Goal: Transaction & Acquisition: Purchase product/service

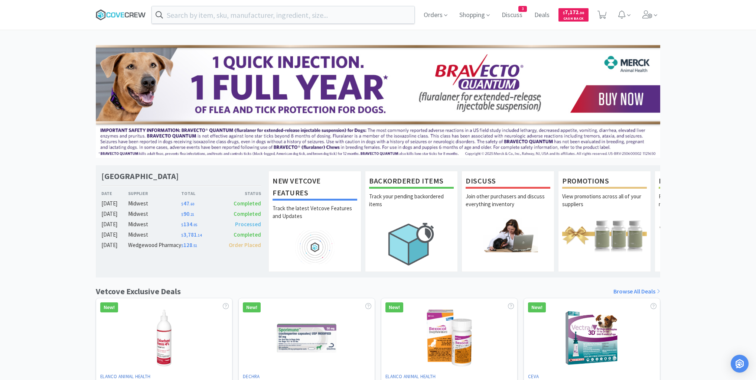
click at [113, 15] on icon at bounding box center [121, 14] width 50 height 11
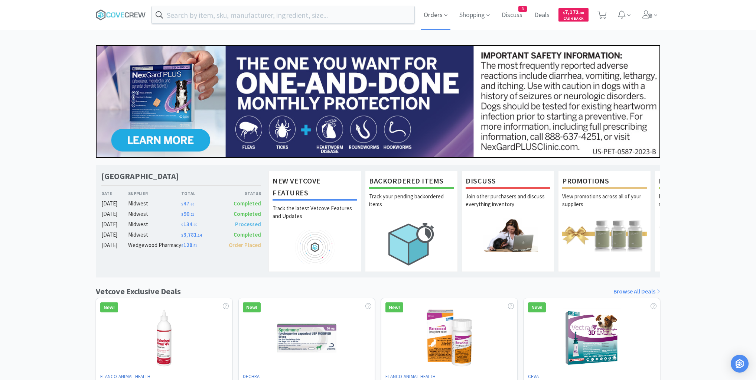
click at [432, 16] on span "Orders" at bounding box center [436, 15] width 30 height 30
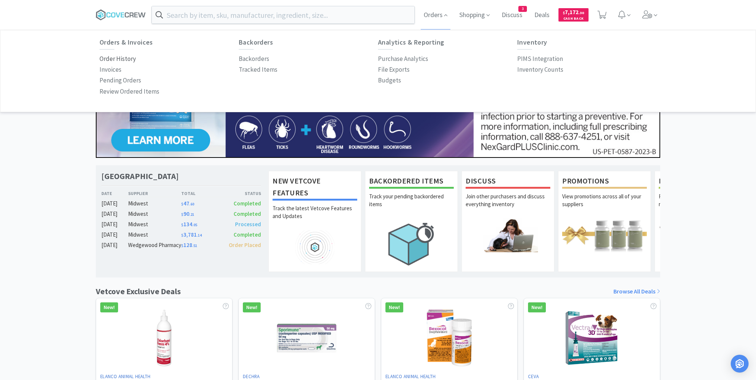
click at [120, 59] on p "Order History" at bounding box center [118, 59] width 36 height 10
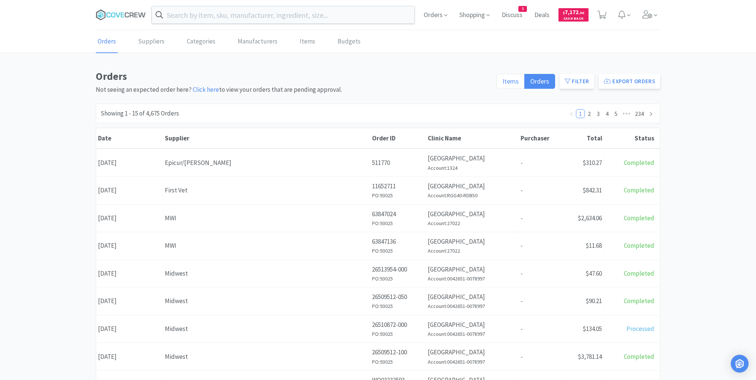
click at [508, 80] on span "Items" at bounding box center [510, 81] width 16 height 9
click at [502, 84] on input "Items" at bounding box center [502, 84] width 0 height 0
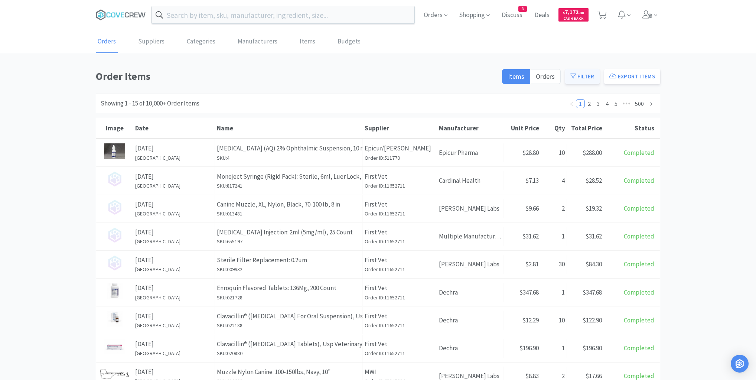
click at [587, 76] on button "Filter" at bounding box center [582, 76] width 35 height 15
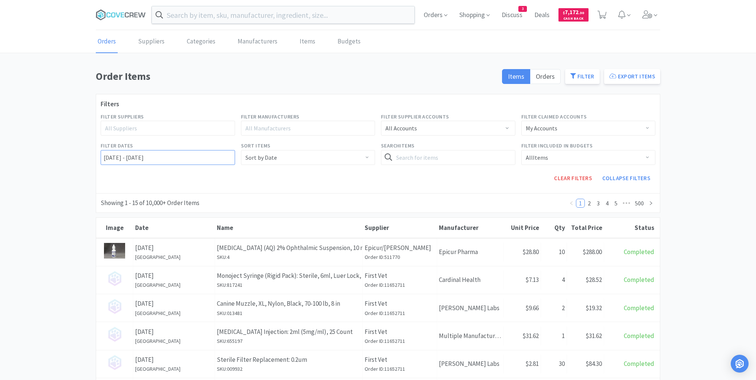
click at [103, 153] on input "[DATE] - [DATE]" at bounding box center [168, 157] width 134 height 15
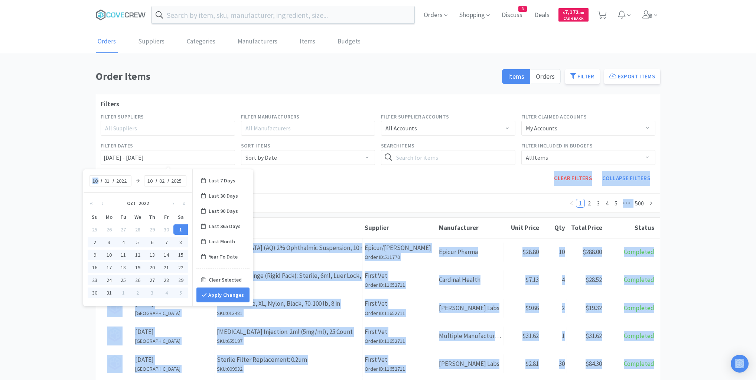
drag, startPoint x: 99, startPoint y: 179, endPoint x: 78, endPoint y: 181, distance: 21.7
click at [78, 181] on body "Orders Shopping Discuss Discuss 3 Deals Deals $ 7,172 . 30 Cash Back Orders Sup…" at bounding box center [378, 190] width 756 height 380
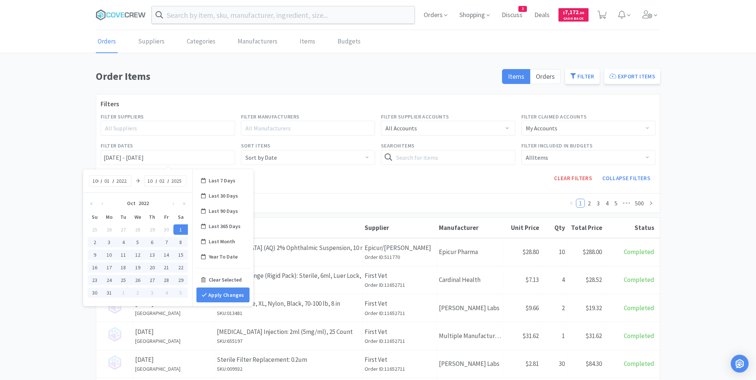
drag, startPoint x: 105, startPoint y: 189, endPoint x: 102, endPoint y: 183, distance: 7.5
click at [105, 189] on div "1009 / 01 / 2022 [DATE]" at bounding box center [137, 180] width 109 height 23
click at [98, 180] on input "1009" at bounding box center [95, 180] width 7 height 7
type input "09"
type input "[DATE] - [DATE]"
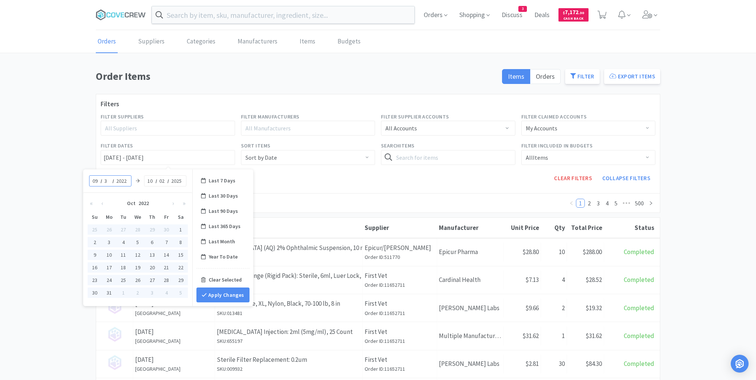
type input "30"
type input "[DATE] - [DATE]"
type input "2025"
type input "[DATE] - [DATE]"
type input "09"
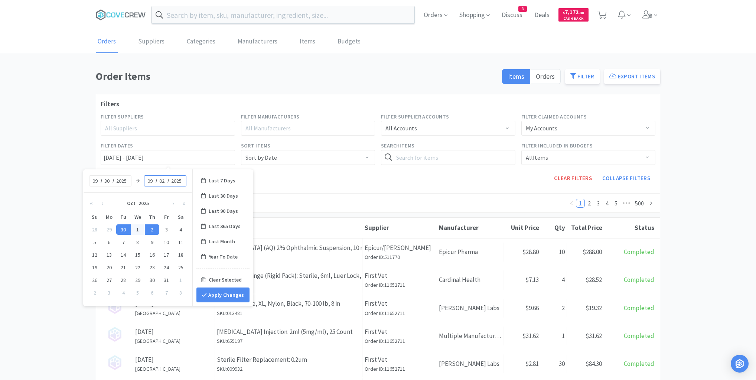
type input "[DATE] - [DATE]"
type input "30"
type input "[DATE] - [DATE]"
click at [222, 294] on button "Apply Changes" at bounding box center [222, 294] width 53 height 15
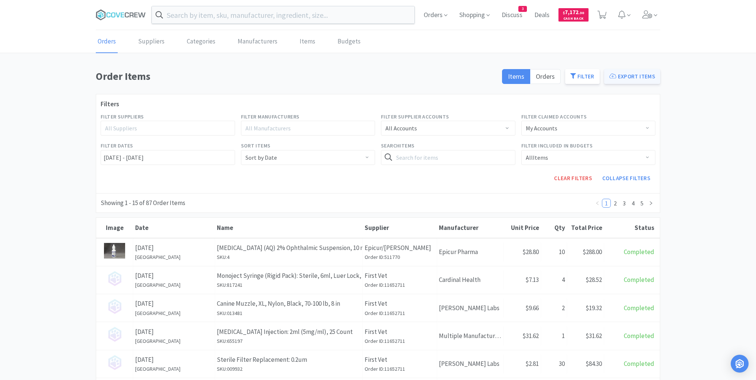
click at [629, 77] on button "Export Items" at bounding box center [632, 76] width 56 height 15
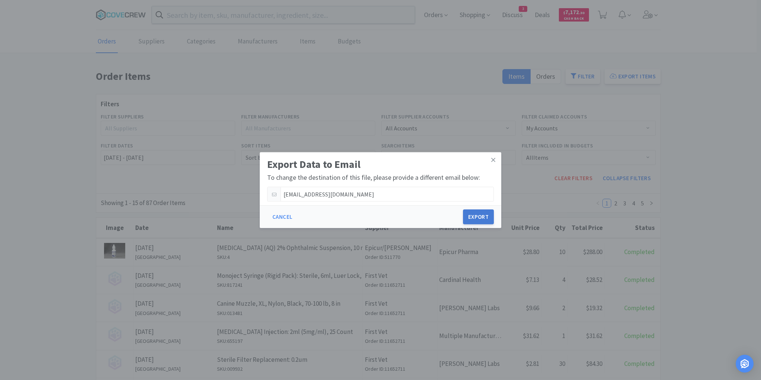
click at [484, 214] on button "Export" at bounding box center [478, 216] width 31 height 15
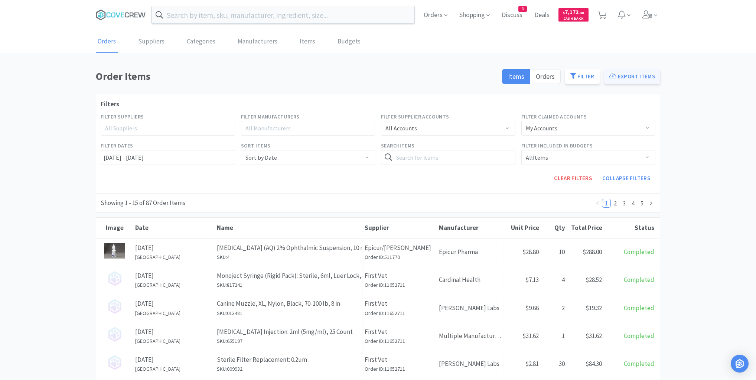
click at [635, 77] on button "Export Items" at bounding box center [632, 76] width 56 height 15
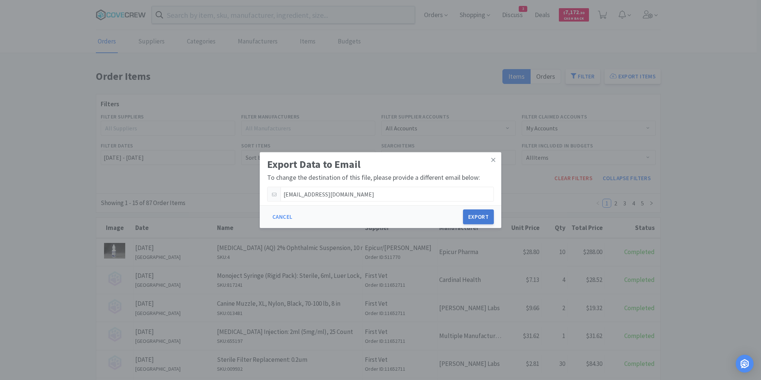
click at [484, 218] on button "Export" at bounding box center [478, 216] width 31 height 15
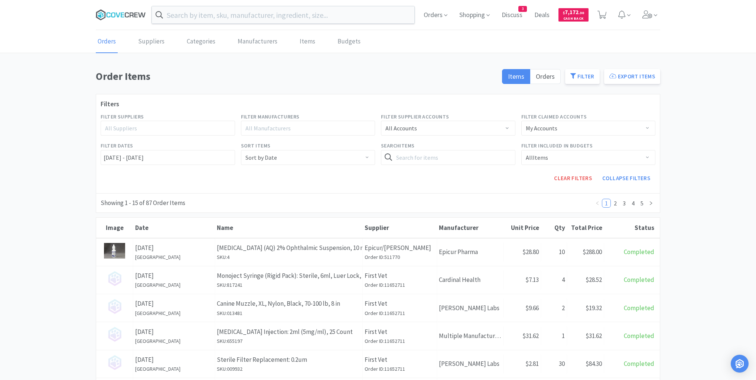
drag, startPoint x: 126, startPoint y: 17, endPoint x: 156, endPoint y: 10, distance: 30.8
click at [126, 16] on icon at bounding box center [121, 14] width 50 height 11
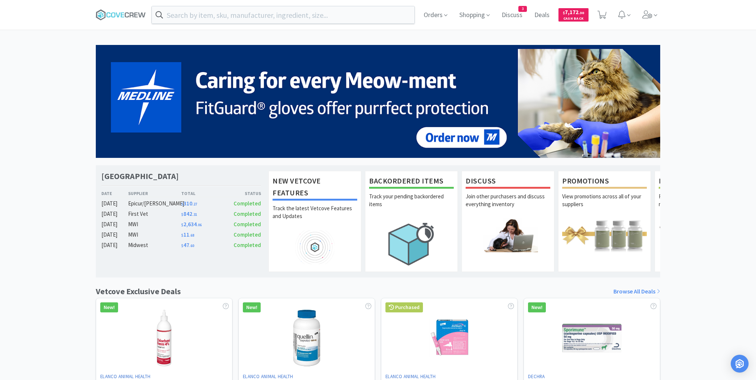
click at [691, 107] on div "[GEOGRAPHIC_DATA] Veterinary Specialty Center Date Supplier Total Status [DATE]…" at bounding box center [378, 327] width 756 height 565
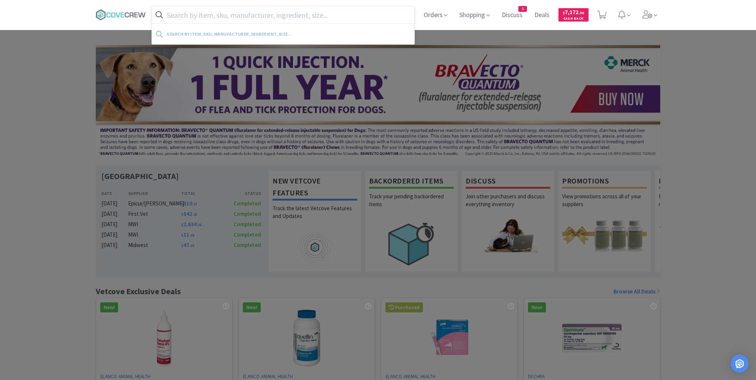
click at [314, 14] on input "text" at bounding box center [283, 14] width 263 height 17
paste input "020647"
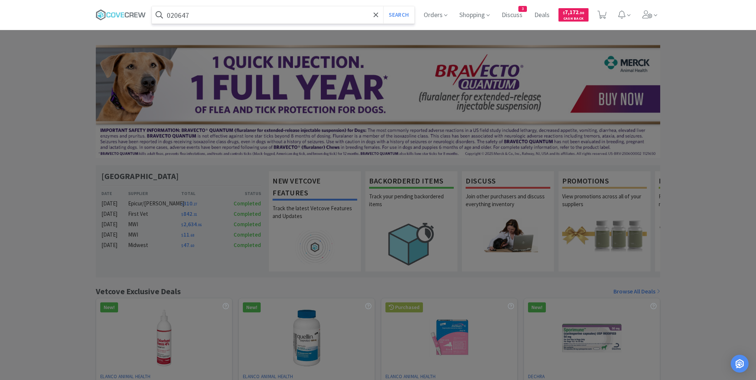
type input "020647"
click at [383, 6] on button "Search" at bounding box center [398, 14] width 31 height 17
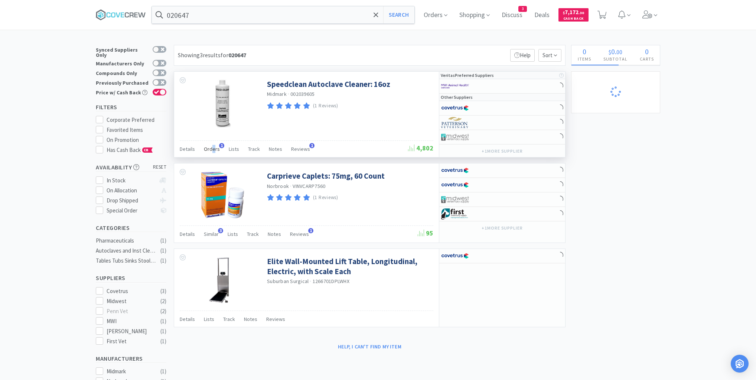
click at [213, 150] on span "Orders" at bounding box center [212, 149] width 16 height 7
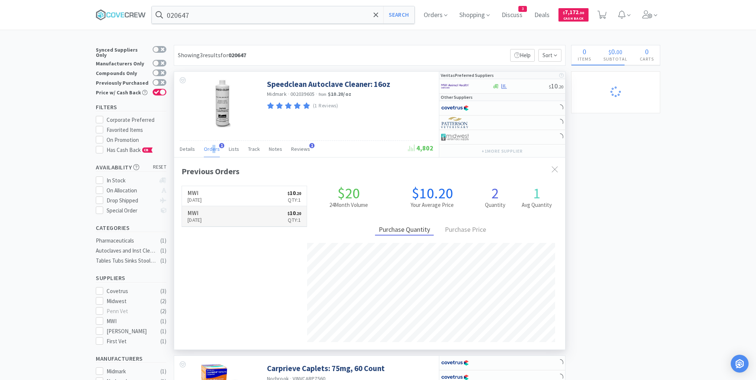
scroll to position [192, 391]
click at [248, 191] on link "MWI [DATE] $ 10 . 20 Qty: 1" at bounding box center [244, 196] width 125 height 20
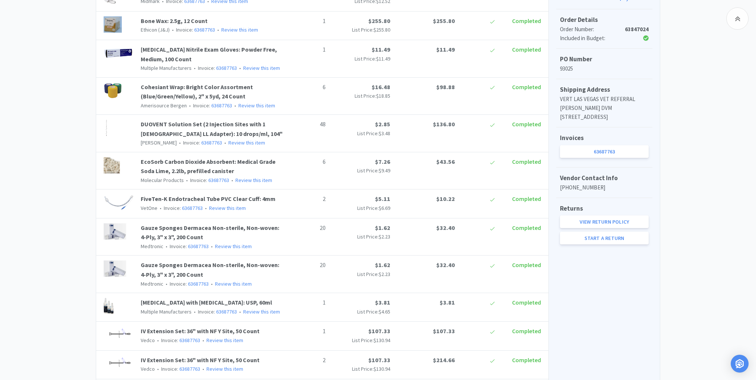
scroll to position [357, 0]
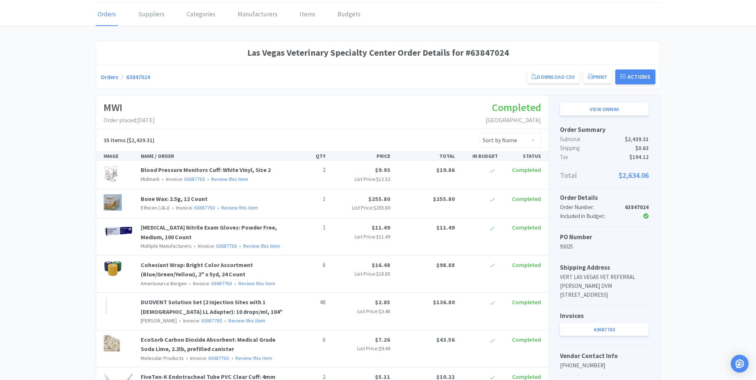
scroll to position [0, 0]
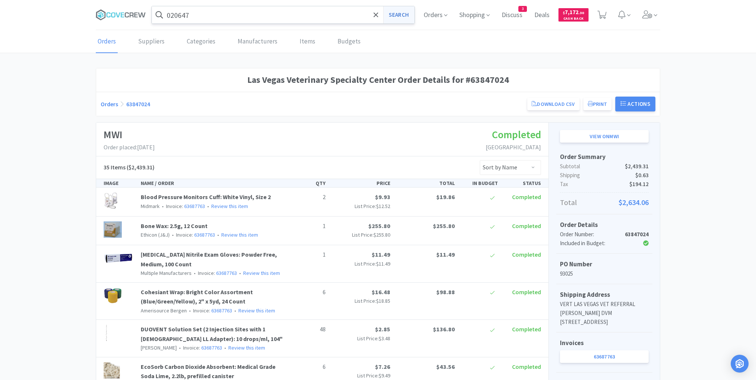
click at [395, 14] on button "Search" at bounding box center [398, 14] width 31 height 17
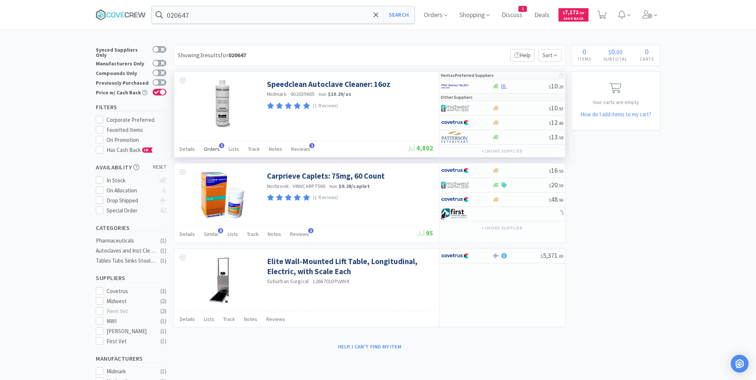
click at [211, 149] on span "Orders" at bounding box center [212, 149] width 16 height 7
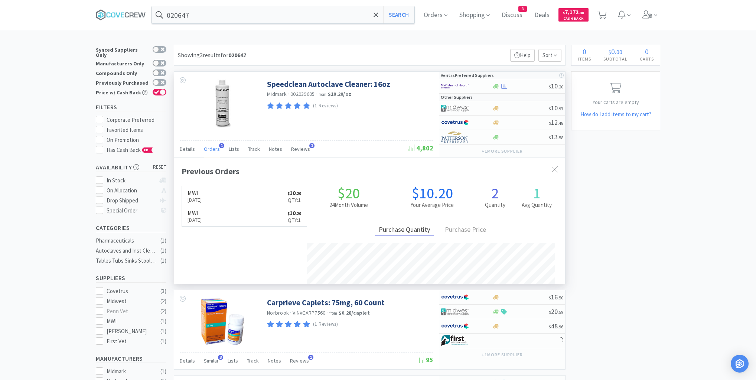
scroll to position [192, 391]
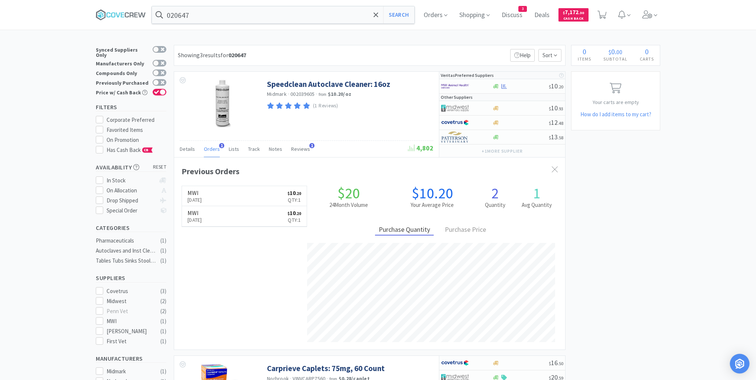
click at [741, 363] on img "Open Intercom Messenger" at bounding box center [740, 364] width 10 height 10
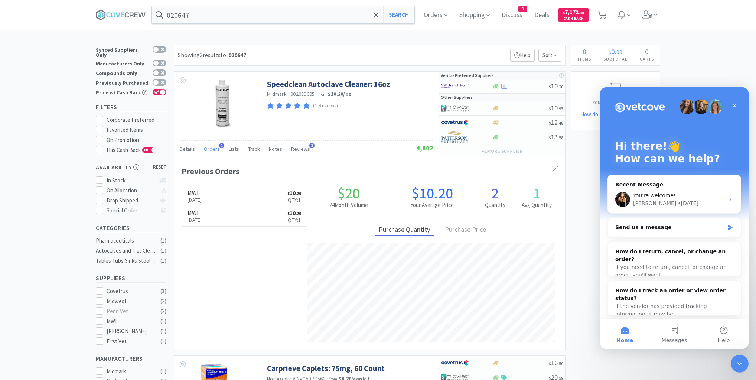
scroll to position [0, 0]
click at [676, 332] on button "Messages" at bounding box center [674, 334] width 49 height 30
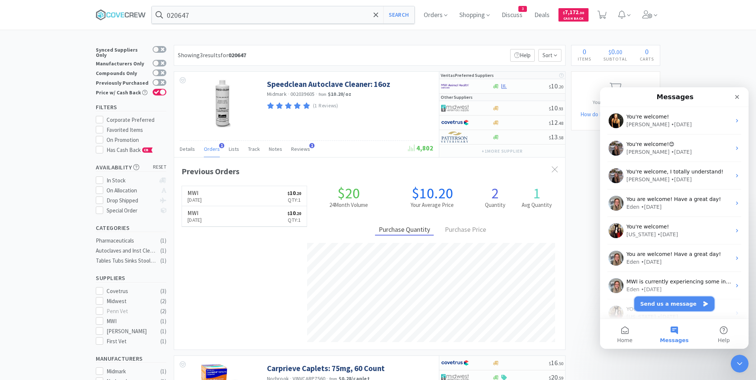
click at [665, 303] on button "Send us a message" at bounding box center [674, 303] width 80 height 15
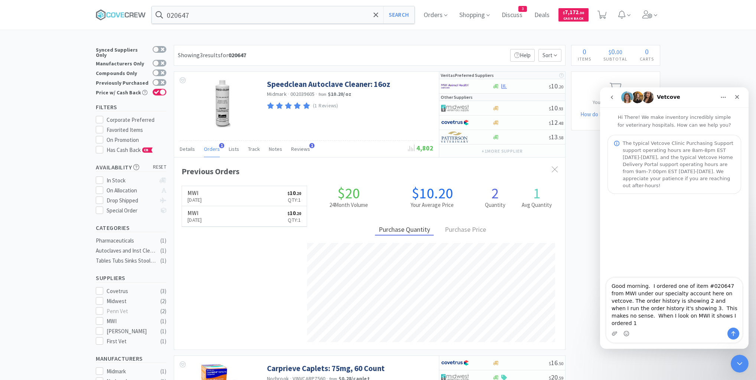
scroll to position [192, 391]
type textarea "Good morning. I ordered one of item #020647 from MWI under our specialty accoun…"
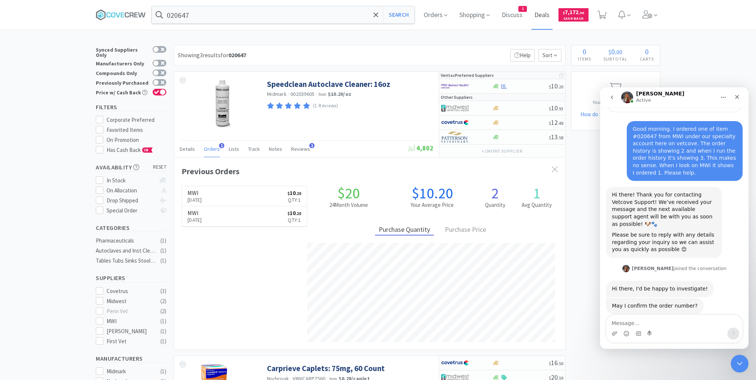
scroll to position [82, 0]
type textarea "63847024"
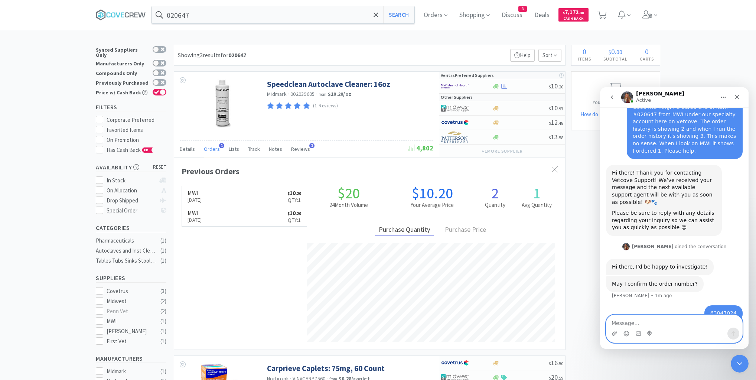
click at [633, 316] on textarea "Message…" at bounding box center [674, 321] width 136 height 13
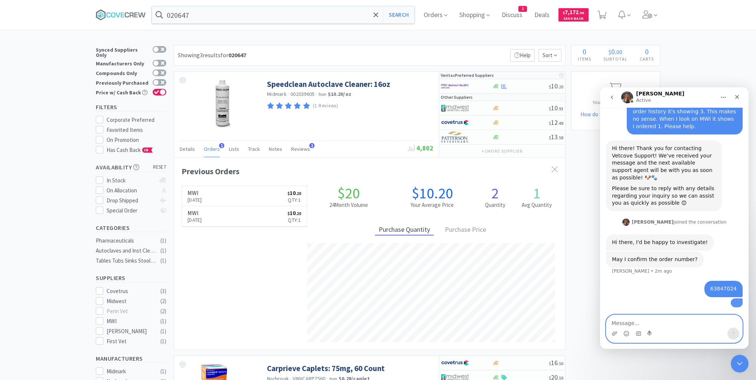
scroll to position [181, 0]
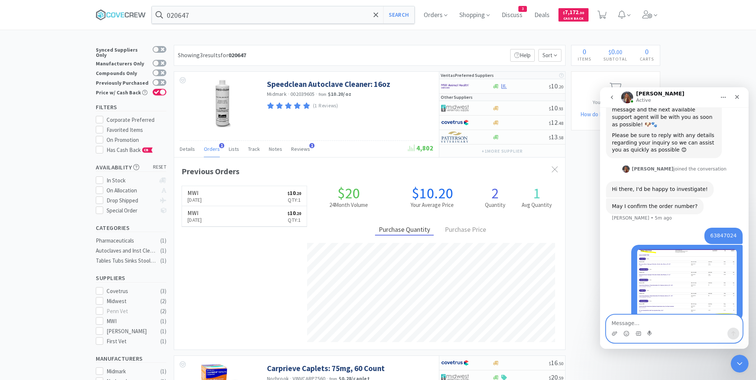
click at [628, 320] on textarea "Message…" at bounding box center [674, 321] width 136 height 13
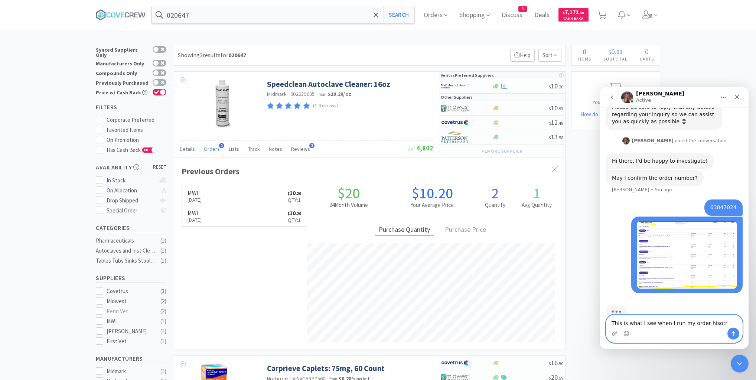
type textarea "This is what I see when I run my order hisotry"
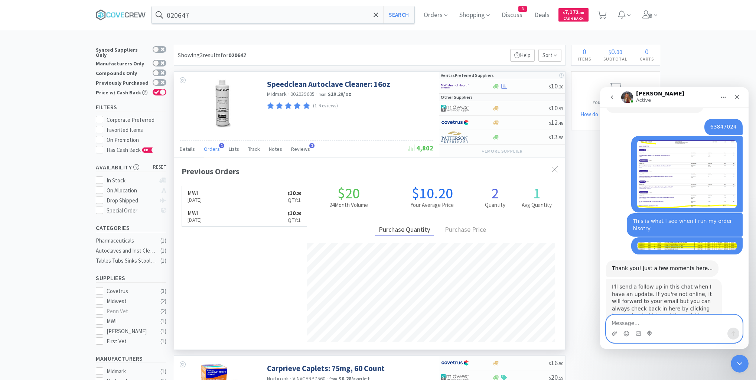
scroll to position [284, 0]
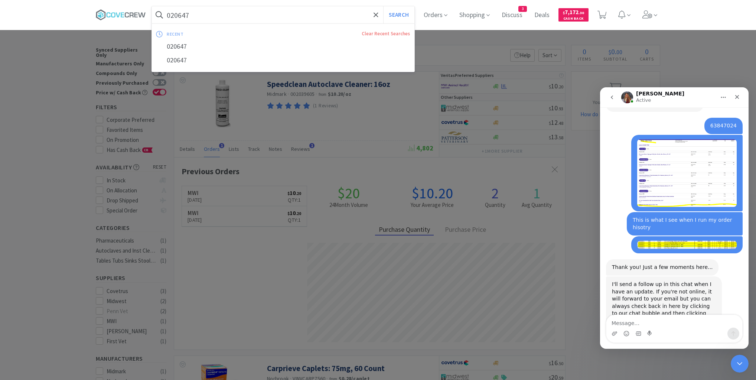
click at [201, 16] on input "020647" at bounding box center [283, 14] width 263 height 17
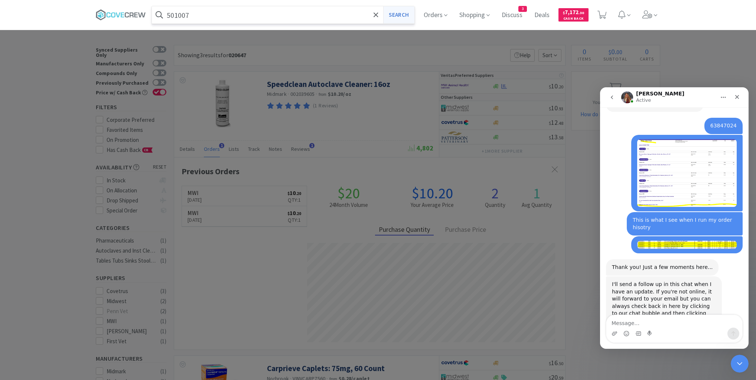
type input "501007"
click at [398, 12] on button "Search" at bounding box center [398, 14] width 31 height 17
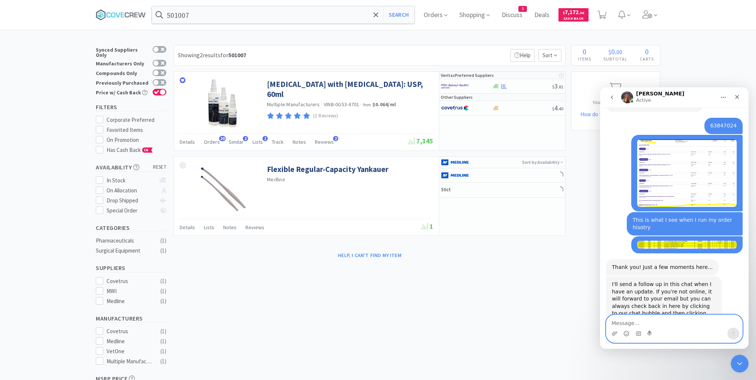
click at [671, 320] on textarea "Message…" at bounding box center [674, 321] width 136 height 13
type textarea "Sounds good. Thank you."
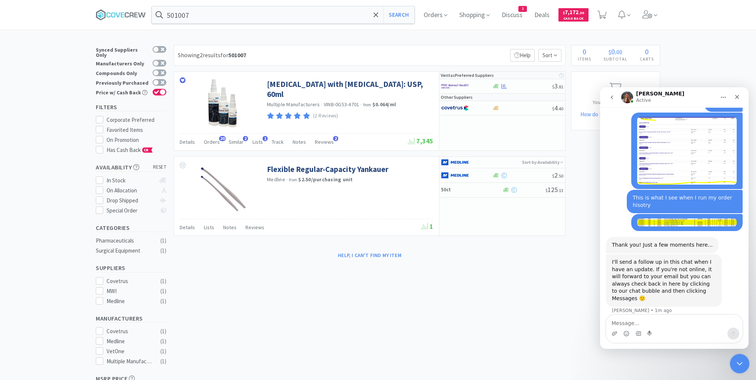
click at [739, 358] on icon "Close Intercom Messenger" at bounding box center [738, 362] width 9 height 9
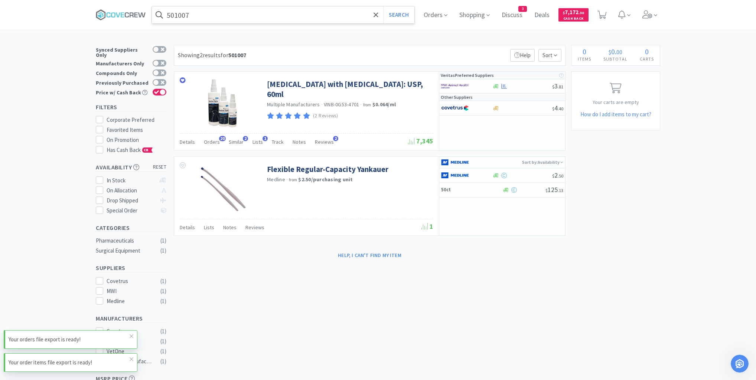
drag, startPoint x: 127, startPoint y: 16, endPoint x: 175, endPoint y: 20, distance: 48.1
click at [128, 16] on icon at bounding box center [121, 14] width 50 height 11
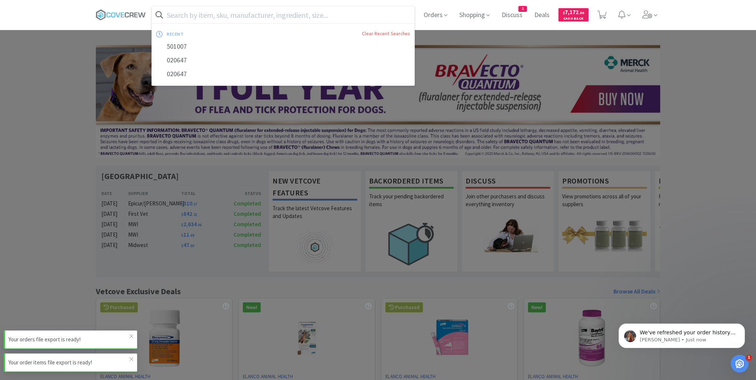
scroll to position [386, 0]
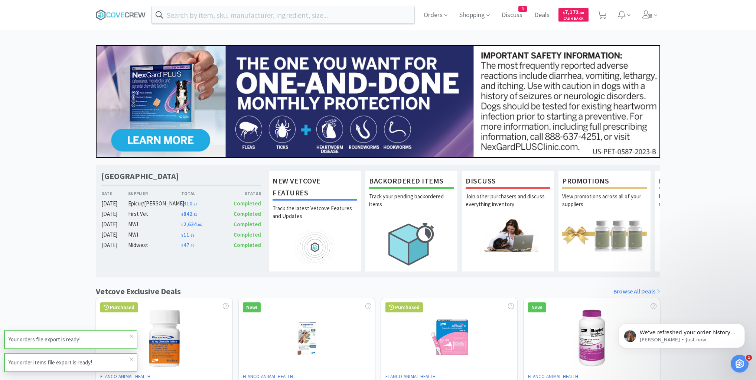
drag, startPoint x: 123, startPoint y: 10, endPoint x: 152, endPoint y: 40, distance: 41.2
click at [125, 13] on icon at bounding box center [121, 14] width 50 height 11
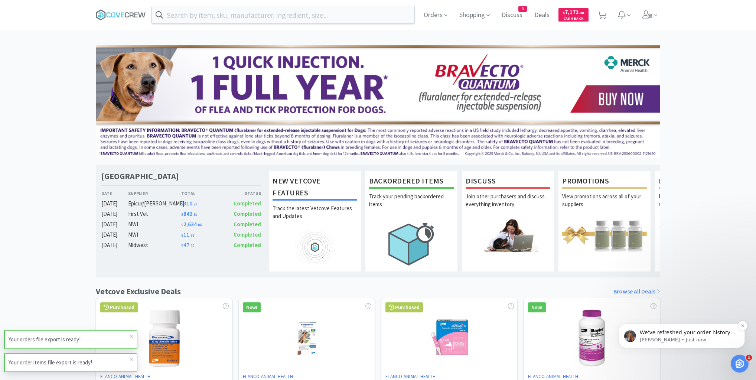
click at [713, 337] on p "[PERSON_NAME] • Just now" at bounding box center [688, 339] width 96 height 7
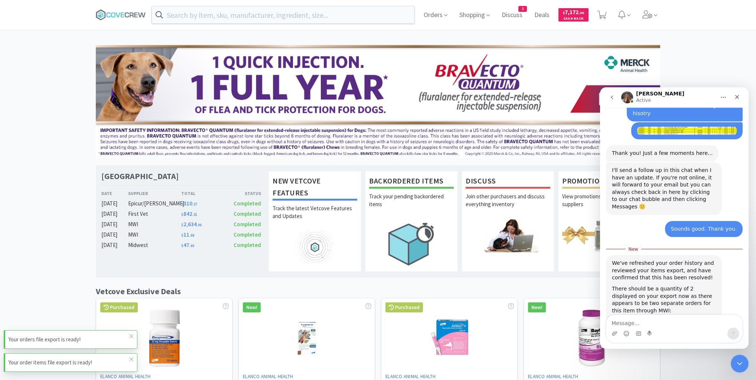
scroll to position [399, 0]
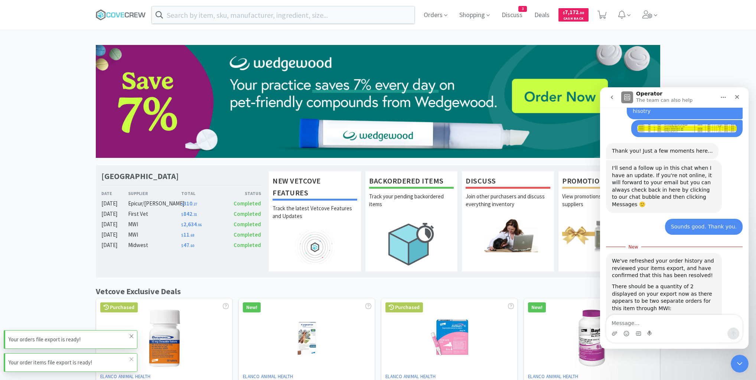
click at [131, 336] on icon at bounding box center [131, 336] width 4 height 6
click at [131, 365] on div "Your order items file export is ready!" at bounding box center [71, 362] width 134 height 19
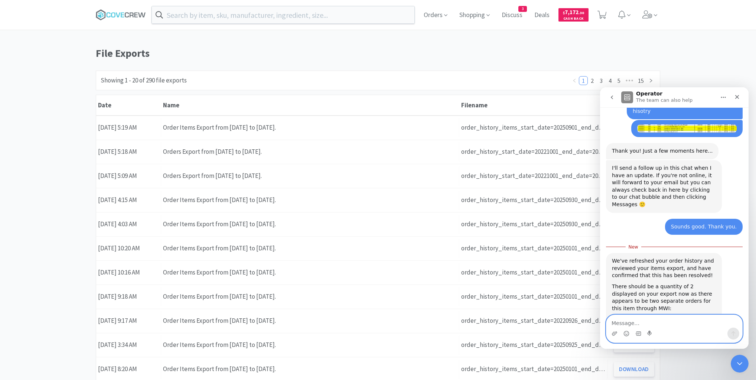
click at [682, 321] on textarea "Message…" at bounding box center [674, 321] width 136 height 13
type textarea "Thank you!"
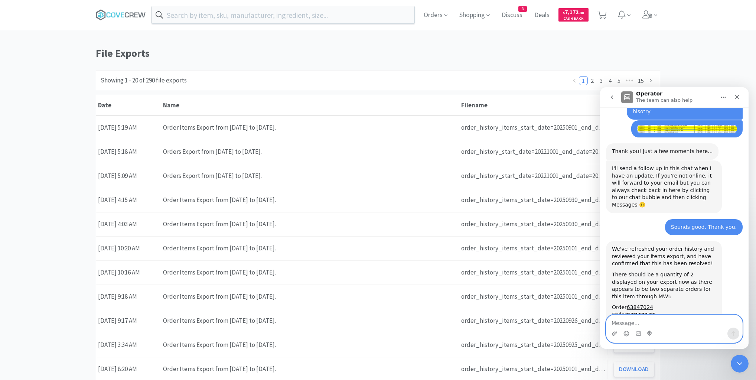
scroll to position [408, 0]
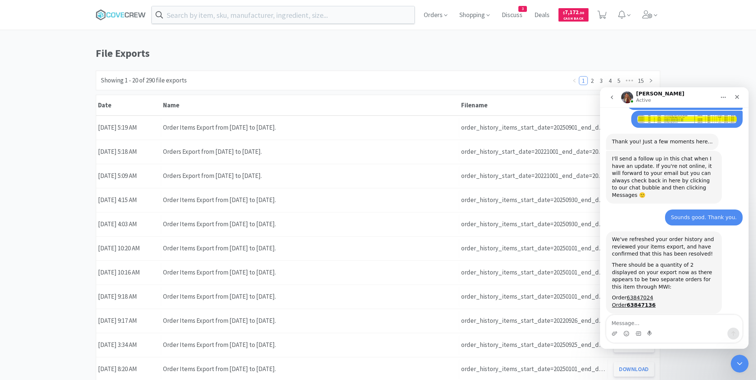
click at [657, 327] on div "Thank you! [PERSON_NAME] • Just now" at bounding box center [674, 339] width 137 height 25
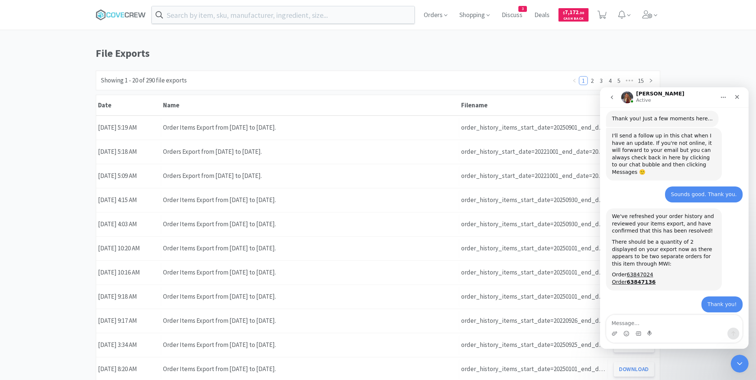
scroll to position [431, 0]
click at [739, 92] on div "Close" at bounding box center [736, 96] width 13 height 13
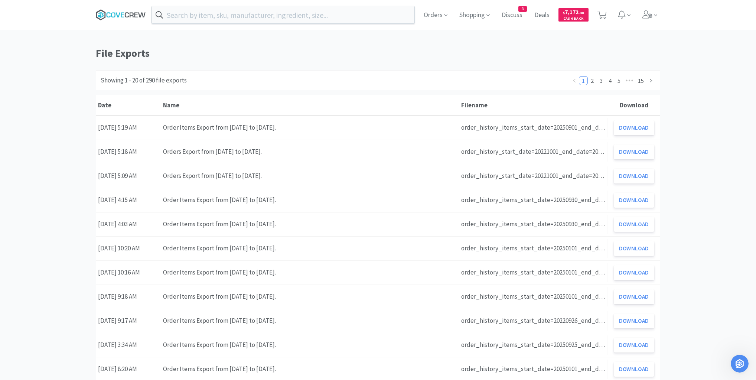
click at [130, 13] on icon at bounding box center [132, 14] width 4 height 5
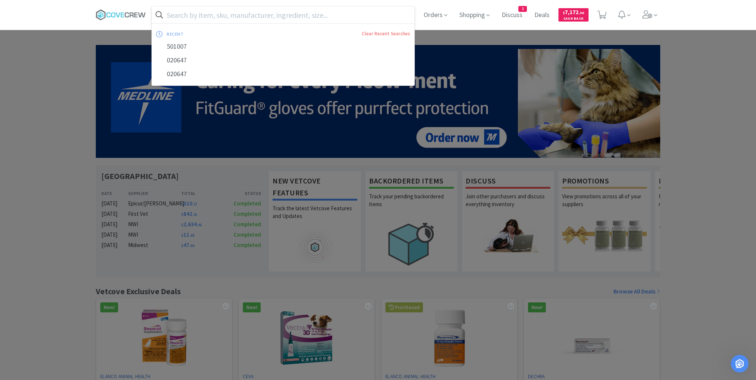
click at [274, 15] on input "text" at bounding box center [283, 14] width 263 height 17
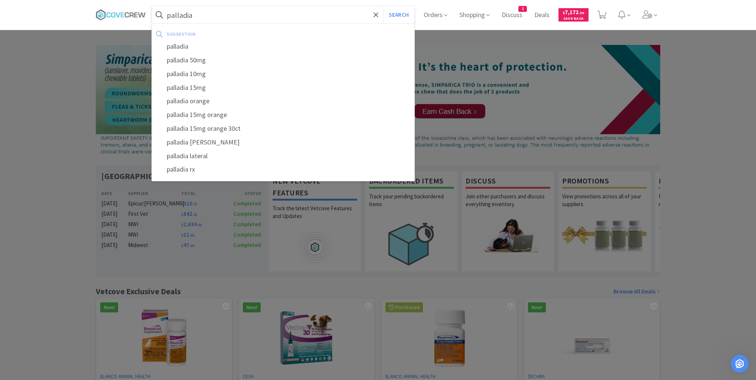
type input "palladia"
click at [383, 6] on button "Search" at bounding box center [398, 14] width 31 height 17
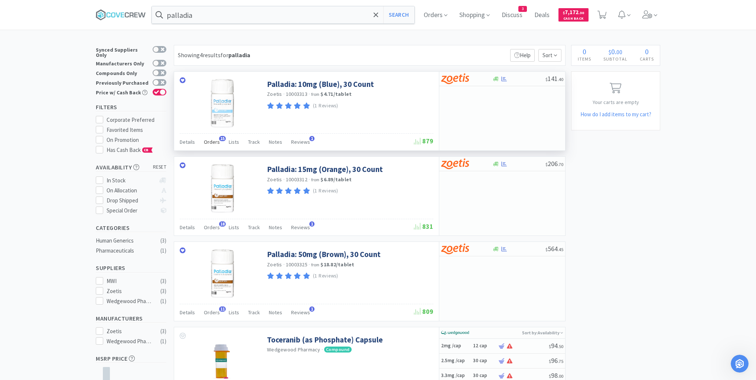
click at [211, 143] on span "Orders" at bounding box center [212, 142] width 16 height 7
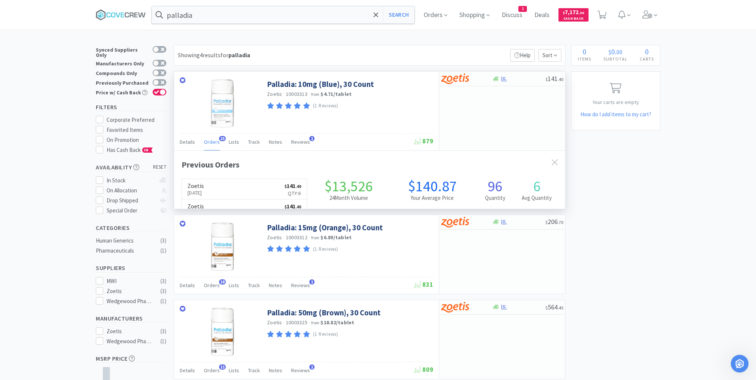
scroll to position [199, 391]
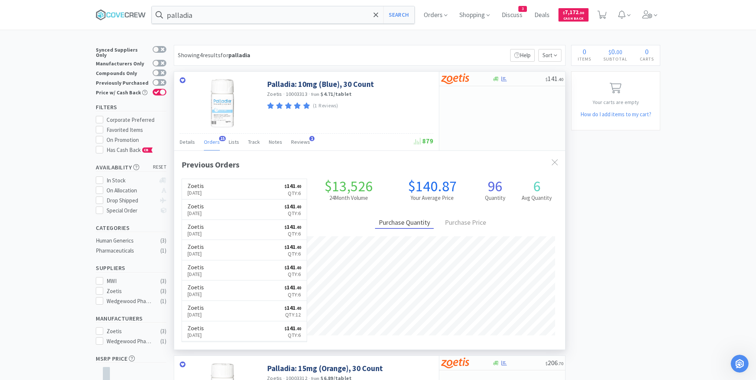
click at [211, 143] on span "Orders" at bounding box center [212, 142] width 16 height 7
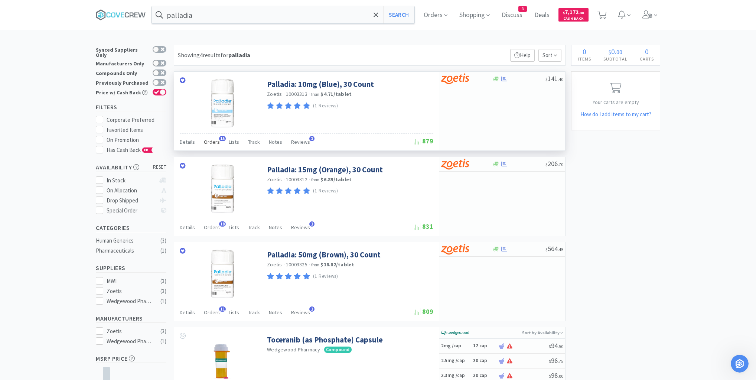
click at [211, 143] on span "Orders" at bounding box center [212, 142] width 16 height 7
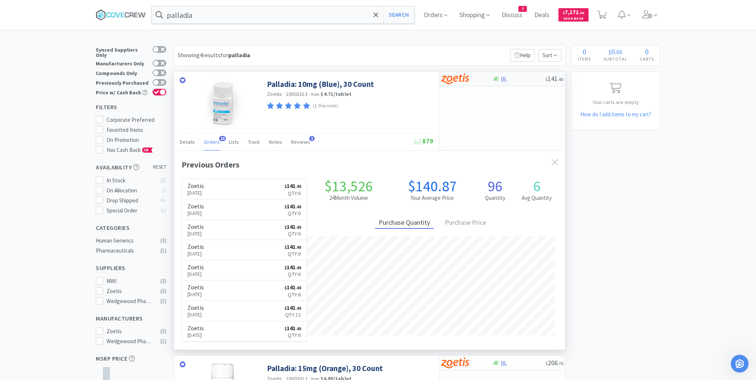
click at [531, 76] on div at bounding box center [518, 79] width 53 height 6
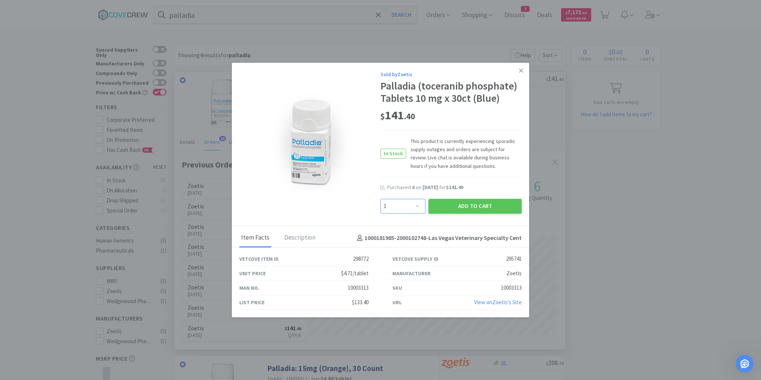
click at [416, 208] on select "Enter Quantity 1 2 3 4 5 6 7 8 9 10 11 12 13 14 15 16 17 18 19 20 Enter Quantity" at bounding box center [402, 206] width 45 height 15
select select "6"
click at [380, 199] on select "Enter Quantity 1 2 3 4 5 6 7 8 9 10 11 12 13 14 15 16 17 18 19 20 Enter Quantity" at bounding box center [402, 206] width 45 height 15
click at [477, 208] on button "Add to Cart" at bounding box center [474, 206] width 93 height 15
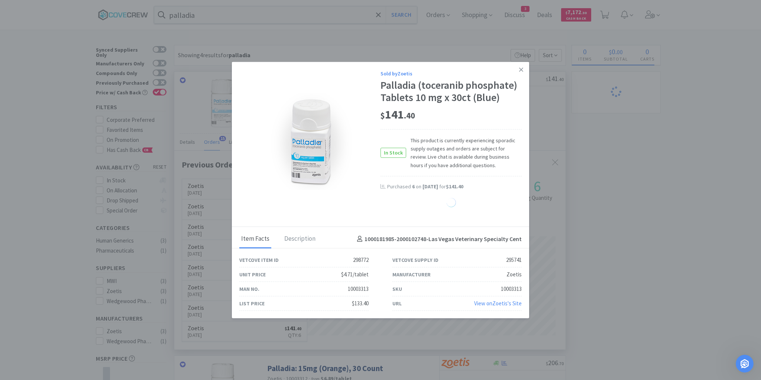
select select "6"
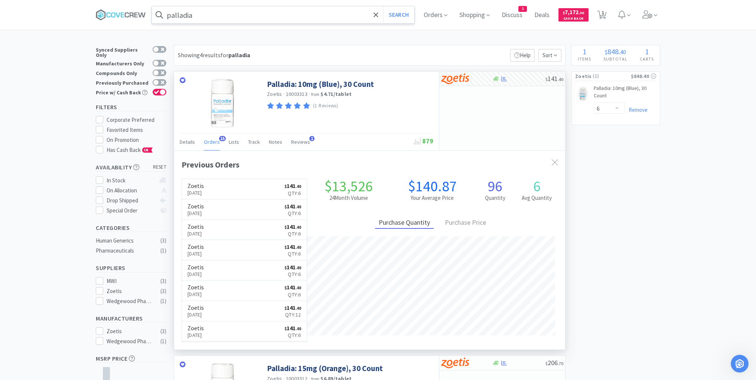
click at [345, 17] on input "palladia" at bounding box center [283, 14] width 263 height 17
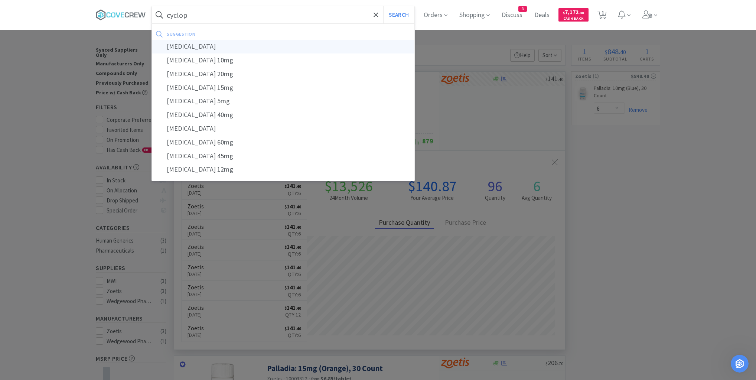
type input "[MEDICAL_DATA]"
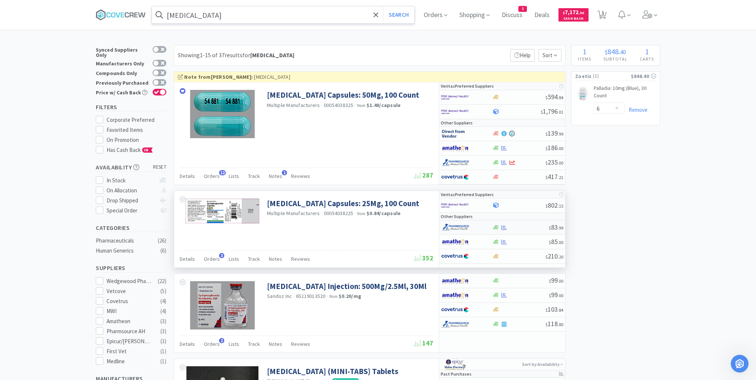
click at [485, 230] on div at bounding box center [466, 227] width 51 height 13
select select "1"
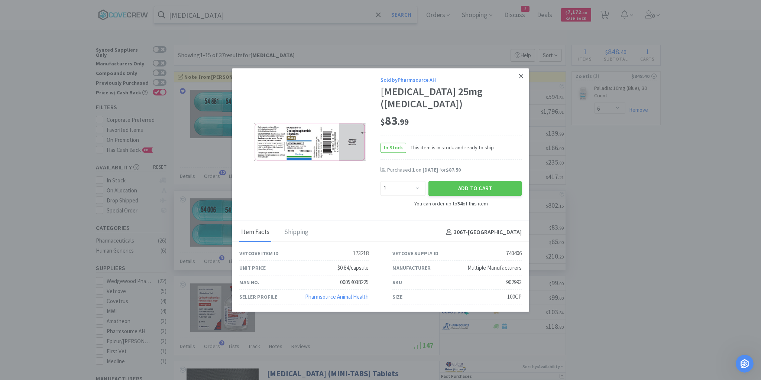
click at [515, 75] on link at bounding box center [520, 76] width 13 height 16
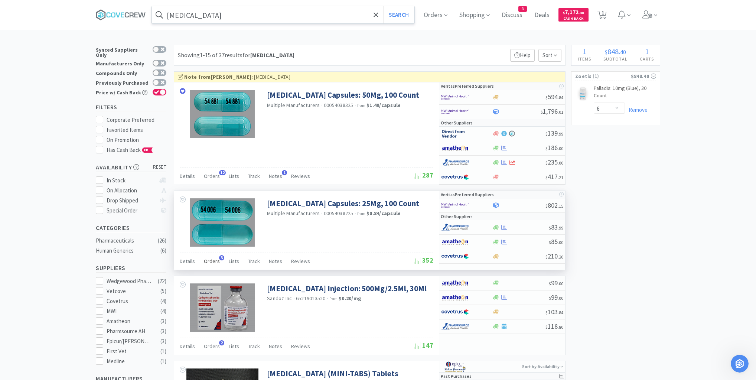
click at [213, 261] on span "Orders" at bounding box center [212, 261] width 16 height 7
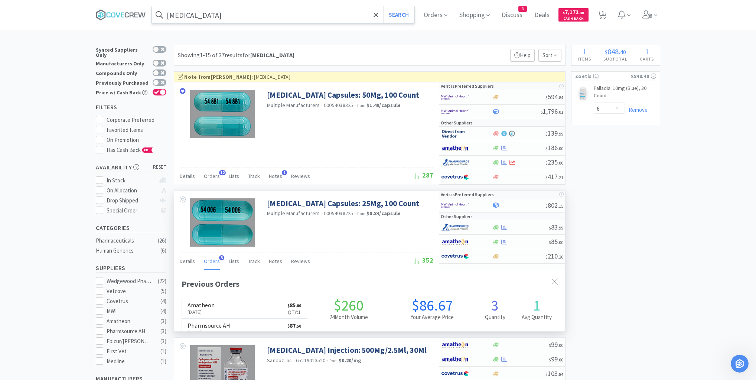
scroll to position [192, 391]
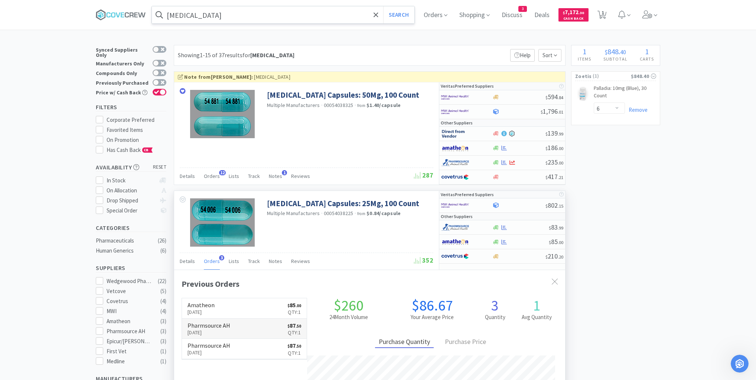
click at [235, 326] on link "Pharmsource AH [DATE] $ 87 . 50 Qty: 1" at bounding box center [244, 329] width 125 height 20
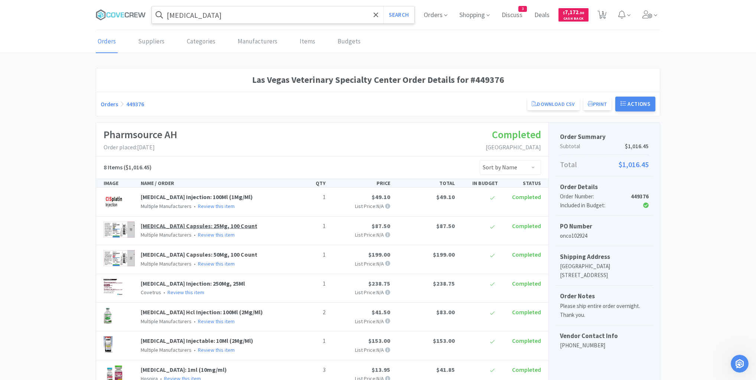
click at [225, 222] on link "[MEDICAL_DATA] Capsules: 25Mg, 100 Count" at bounding box center [199, 225] width 117 height 7
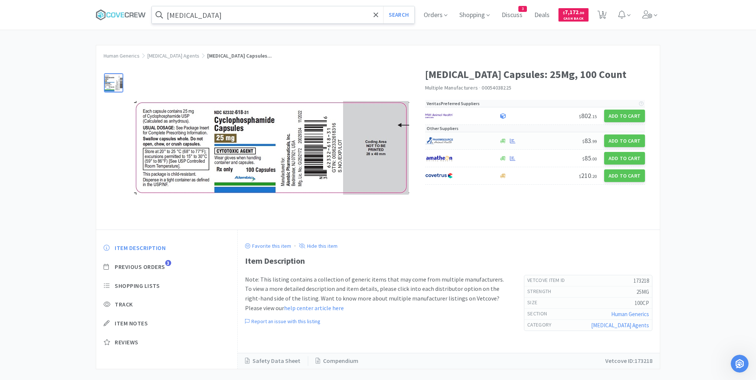
click at [541, 138] on div at bounding box center [528, 141] width 61 height 6
select select "1"
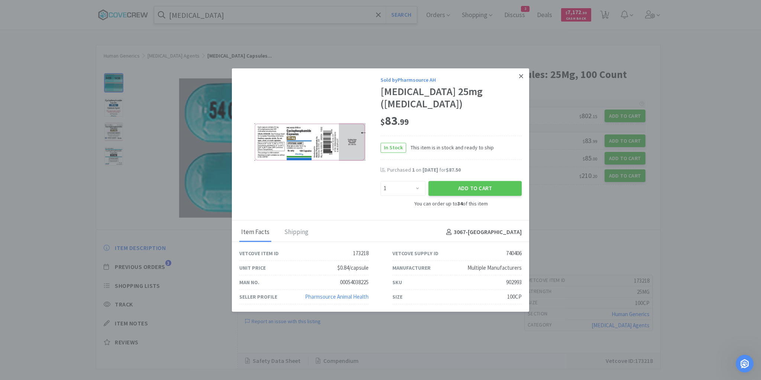
click at [520, 75] on icon at bounding box center [521, 76] width 4 height 7
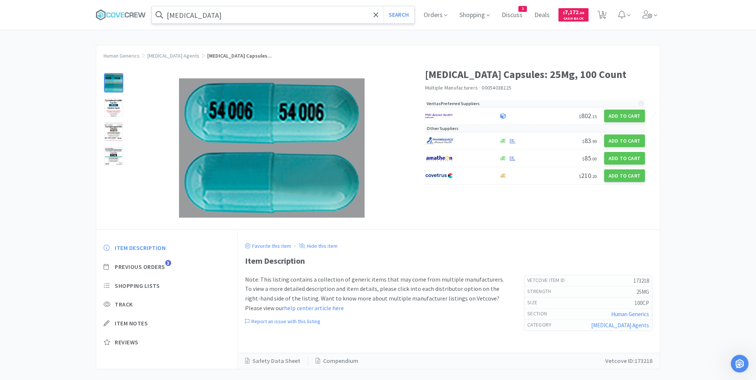
click at [325, 16] on input "[MEDICAL_DATA]" at bounding box center [283, 14] width 263 height 17
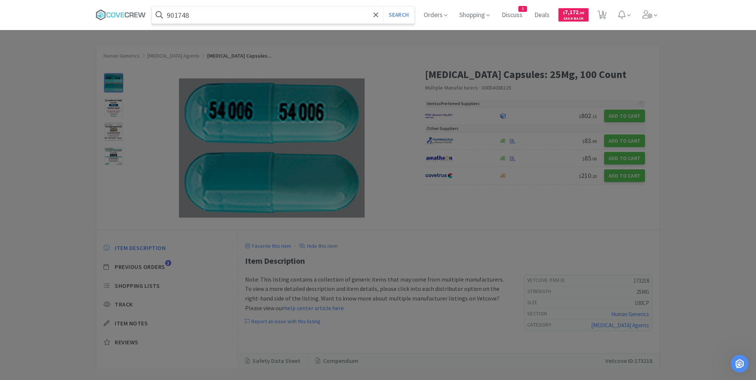
type input "901748"
click at [383, 6] on button "Search" at bounding box center [398, 14] width 31 height 17
select select "6"
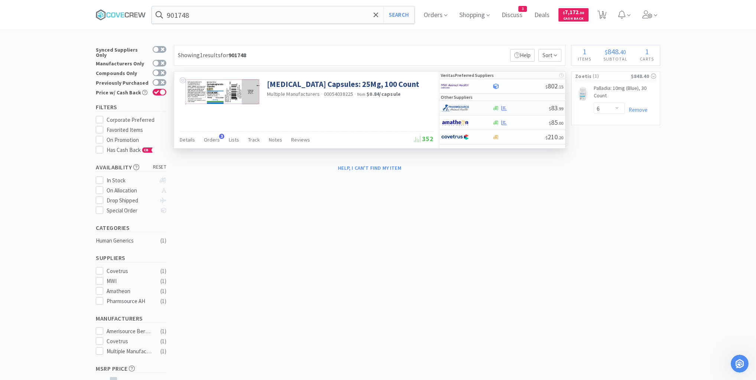
click at [521, 110] on div "$ 83 . 99" at bounding box center [502, 108] width 126 height 14
select select "1"
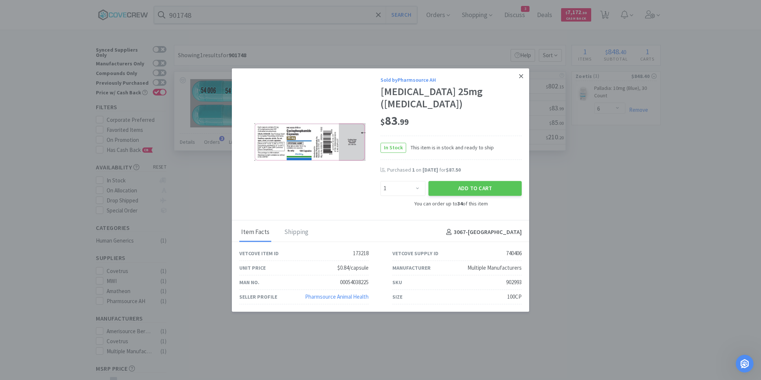
click at [522, 77] on icon at bounding box center [521, 76] width 4 height 7
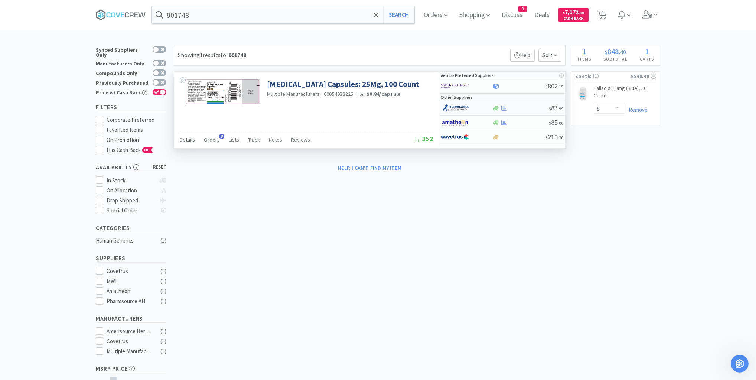
click at [523, 108] on div at bounding box center [520, 108] width 57 height 6
select select "1"
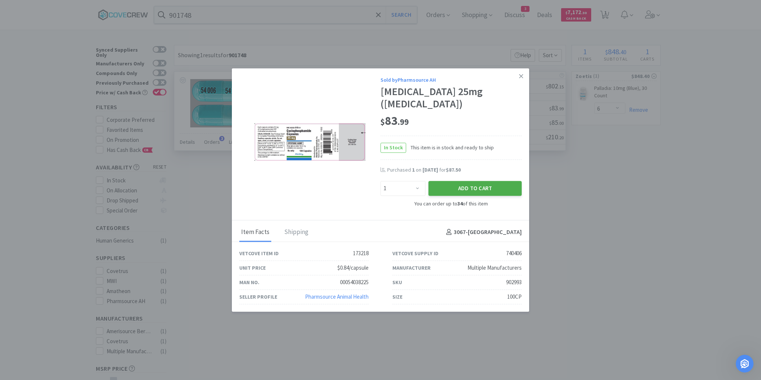
click at [486, 189] on button "Add to Cart" at bounding box center [474, 188] width 93 height 15
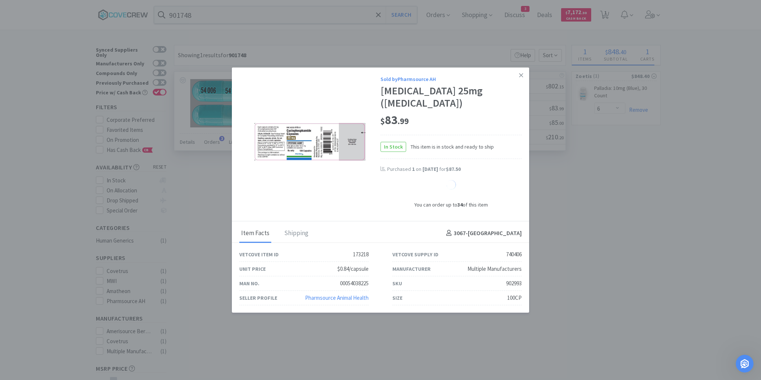
select select "1"
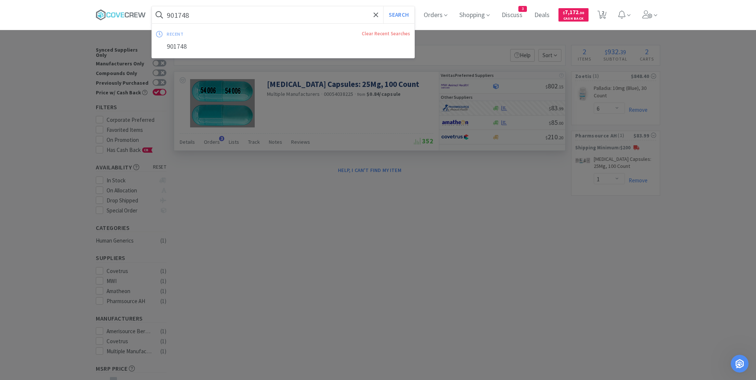
click at [233, 12] on input "901748" at bounding box center [283, 14] width 263 height 17
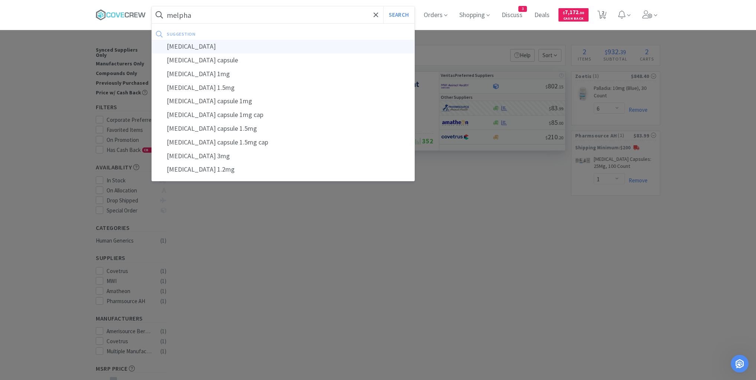
type input "[MEDICAL_DATA]"
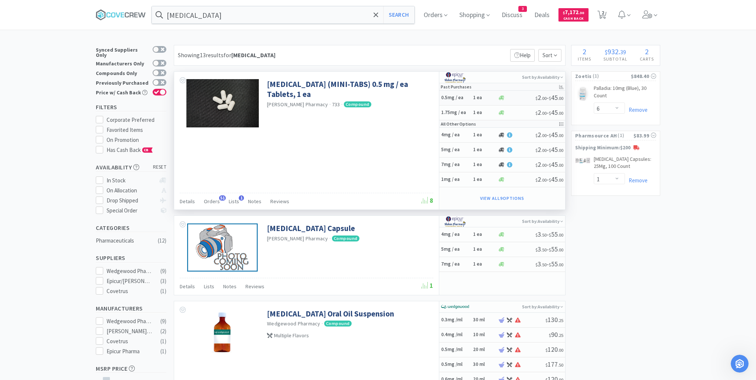
click at [489, 99] on h6 "1 ea" at bounding box center [484, 98] width 22 height 6
select select "1"
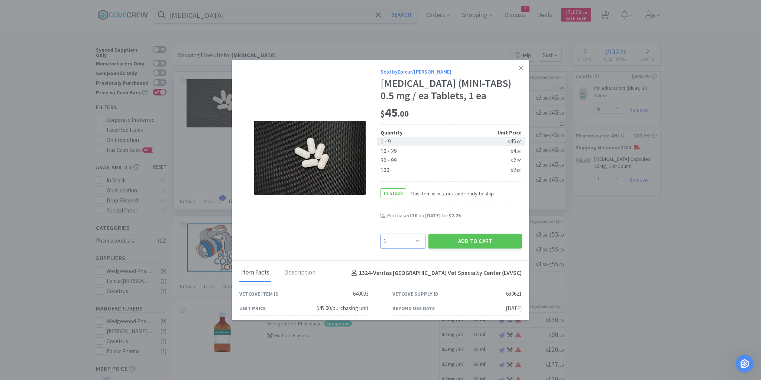
click at [414, 241] on select "Enter Quantity 1 2 3 4 5 6 7 8 9 10 11 12 13 14 15 16 17 18 19 20 Enter Quantity" at bounding box center [402, 241] width 45 height 15
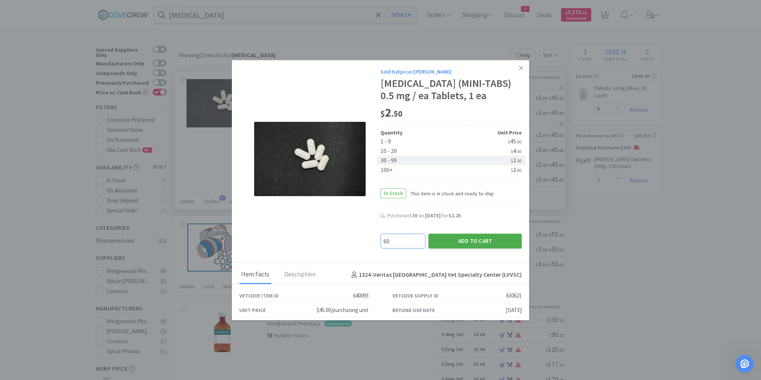
type input "60"
click at [455, 237] on button "Add to Cart" at bounding box center [474, 241] width 93 height 15
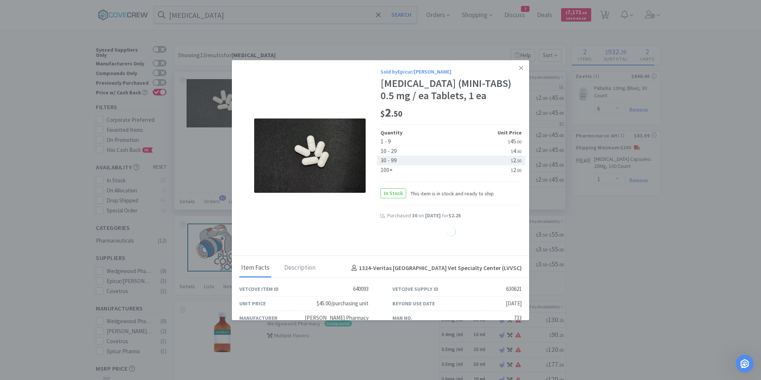
select select "60"
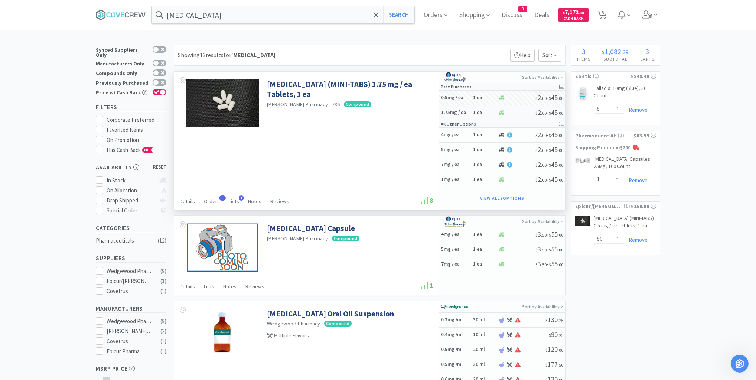
click at [471, 116] on div "1.75mg / ea 1 ea" at bounding box center [469, 112] width 56 height 13
select select "1"
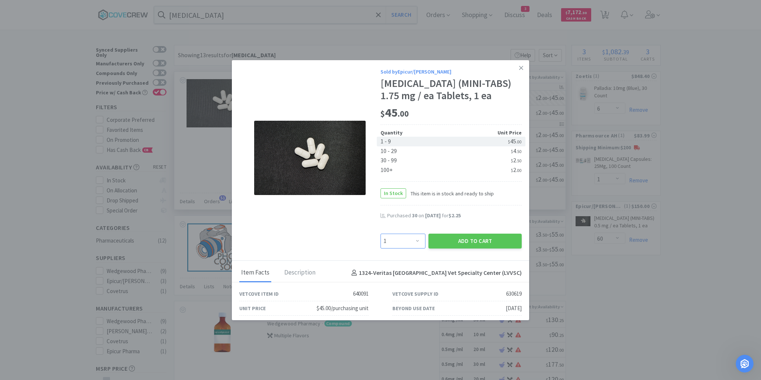
click at [415, 241] on select "Enter Quantity 1 2 3 4 5 6 7 8 9 10 11 12 13 14 15 16 17 18 19 20 Enter Quantity" at bounding box center [402, 241] width 45 height 15
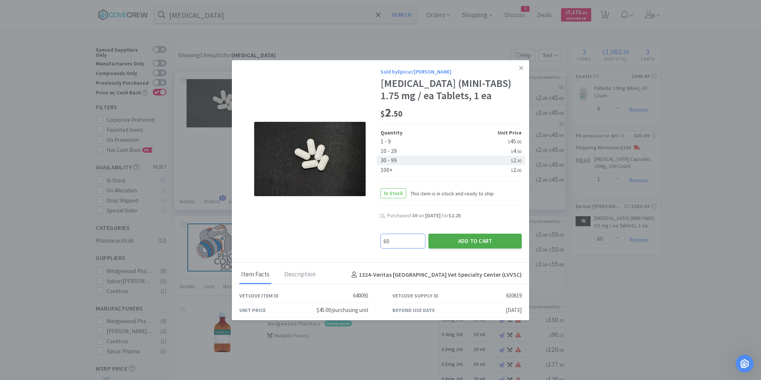
type input "60"
click at [487, 239] on button "Add to Cart" at bounding box center [474, 241] width 93 height 15
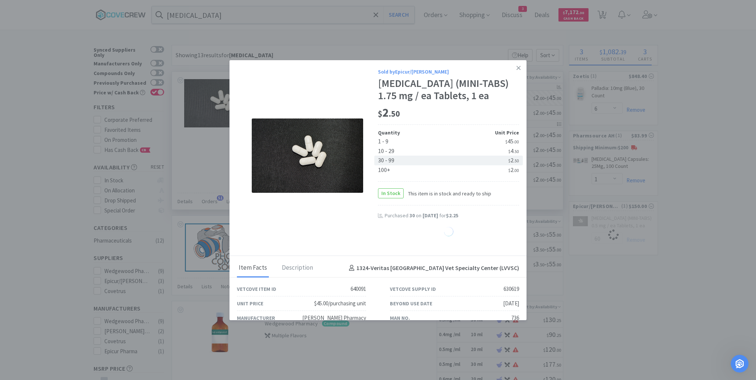
select select "60"
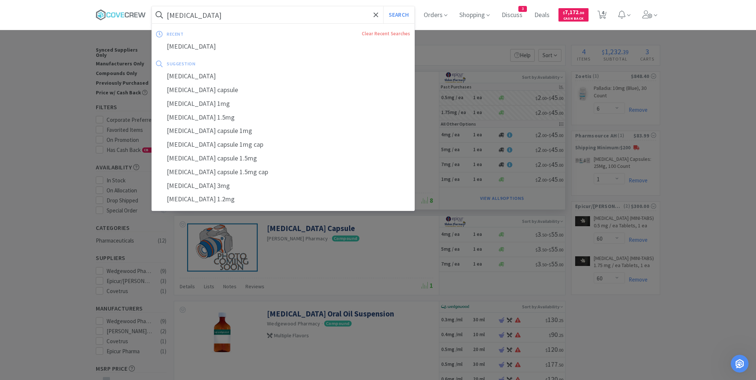
click at [327, 15] on input "[MEDICAL_DATA]" at bounding box center [283, 14] width 263 height 17
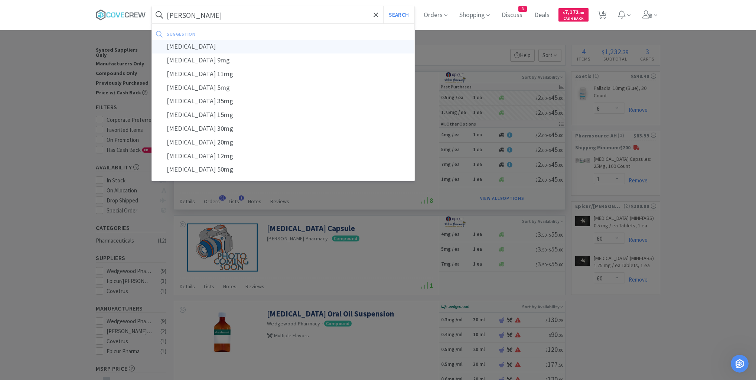
type input "[MEDICAL_DATA]"
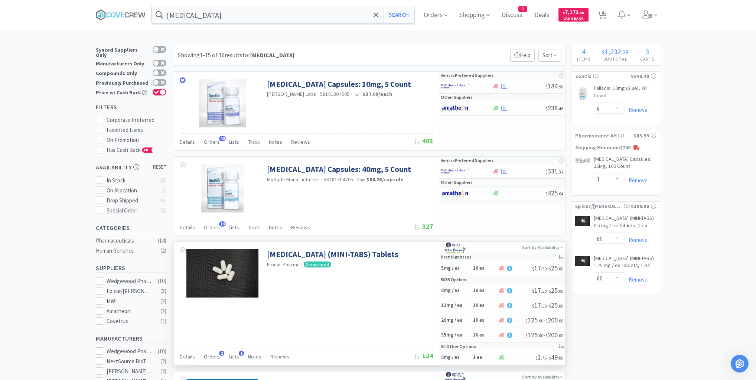
click at [208, 354] on span "Orders" at bounding box center [212, 356] width 16 height 7
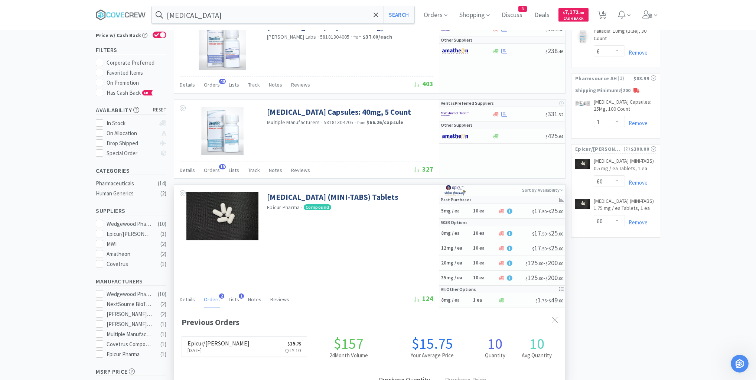
scroll to position [59, 0]
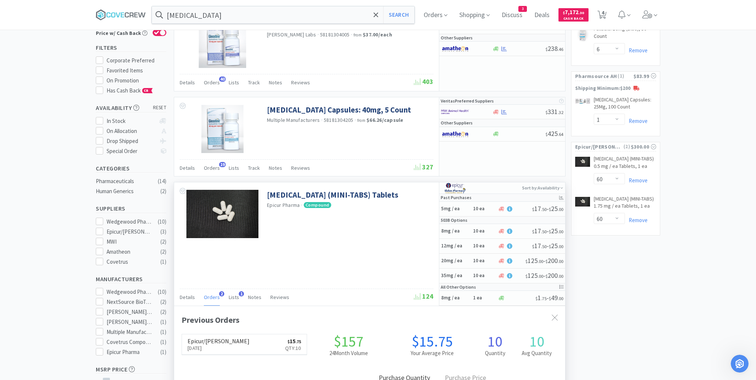
click at [212, 297] on span "Orders" at bounding box center [212, 297] width 16 height 7
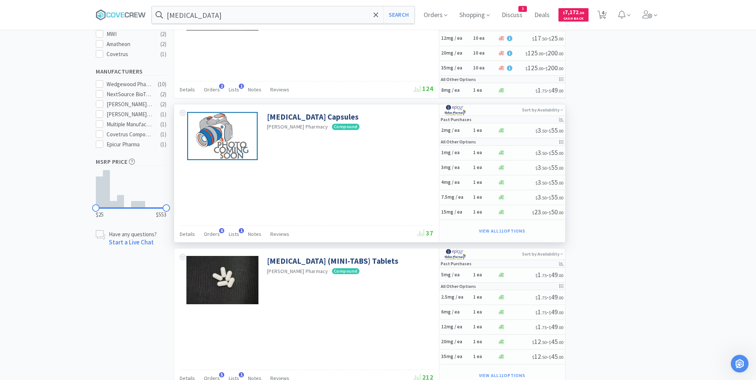
scroll to position [267, 0]
click at [468, 130] on h5 "2mg / ea" at bounding box center [456, 130] width 30 height 6
select select "1"
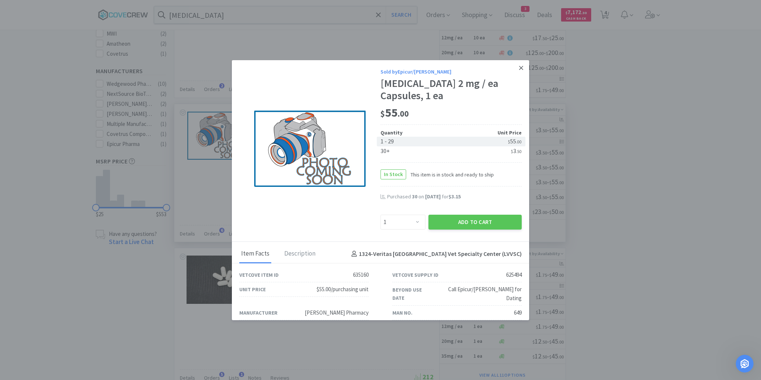
click at [519, 68] on icon at bounding box center [521, 68] width 4 height 4
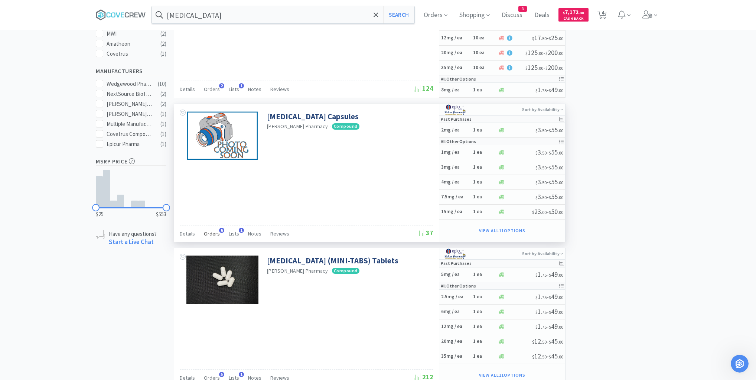
click at [214, 231] on span "Orders" at bounding box center [212, 233] width 16 height 7
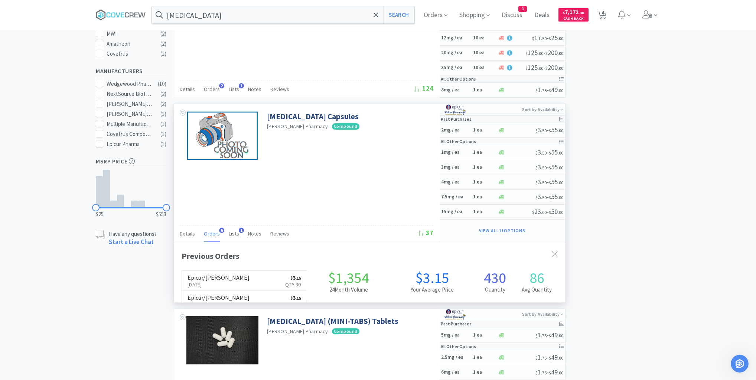
scroll to position [192, 391]
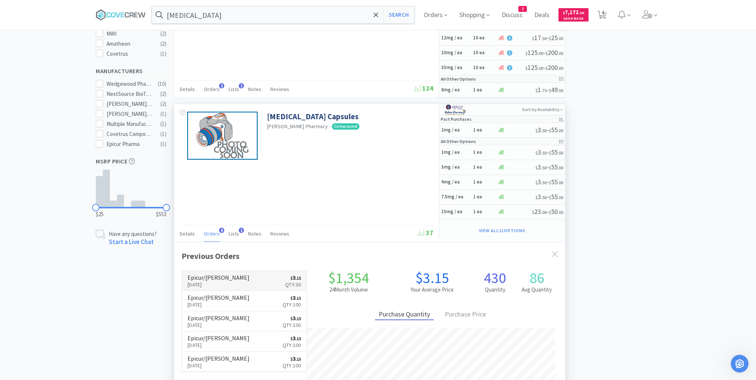
click at [261, 276] on link "Epicur/[PERSON_NAME] [DATE] $ 3 . 15 Qty: 30" at bounding box center [244, 281] width 125 height 20
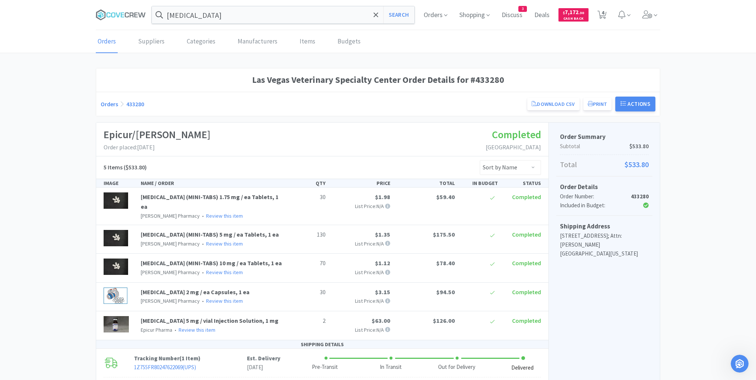
select select "6"
select select "1"
select select "60"
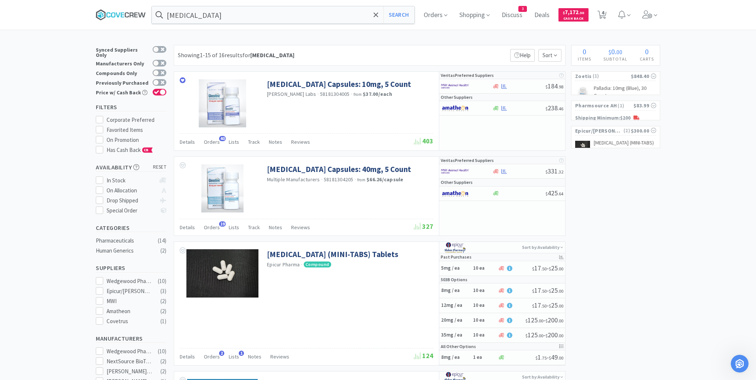
scroll to position [267, 0]
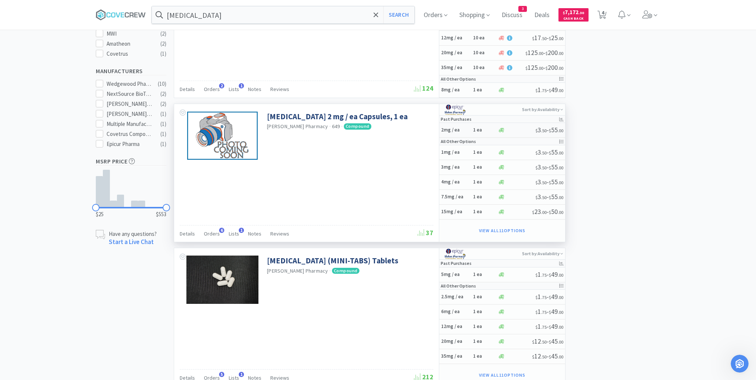
click at [469, 128] on h5 "2mg / ea" at bounding box center [456, 130] width 30 height 6
select select "1"
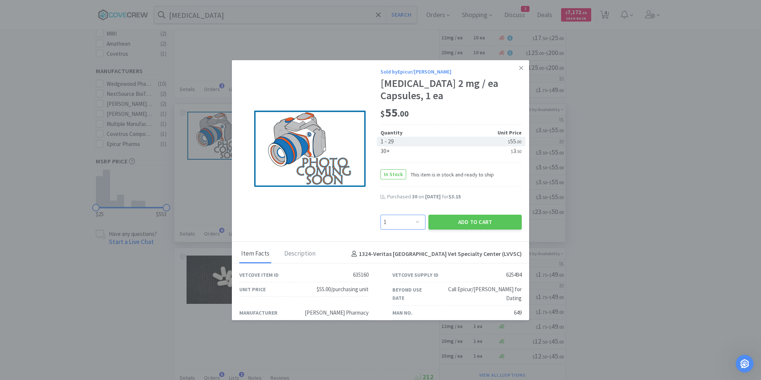
click at [416, 223] on select "Enter Quantity 1 2 3 4 5 6 7 8 9 10 11 12 13 14 15 16 17 18 19 20 Enter Quantity" at bounding box center [402, 222] width 45 height 15
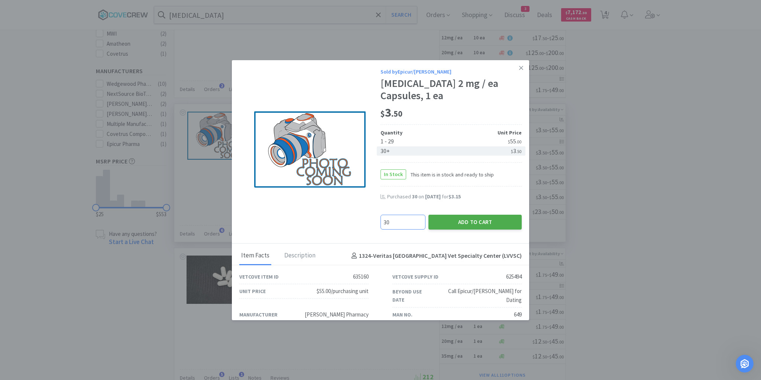
type input "30"
click at [468, 221] on button "Add to Cart" at bounding box center [474, 222] width 93 height 15
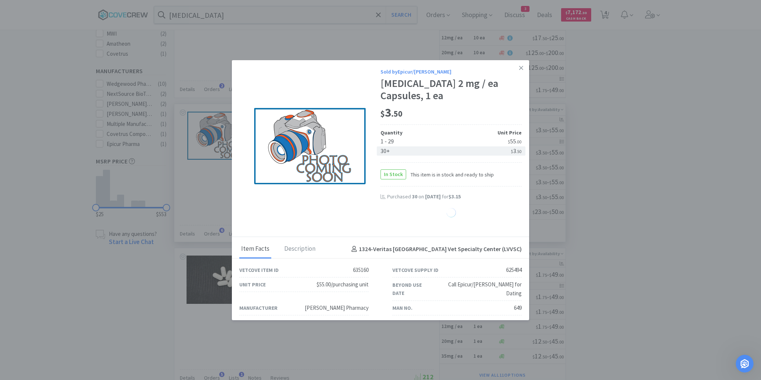
select select "30"
select select "60"
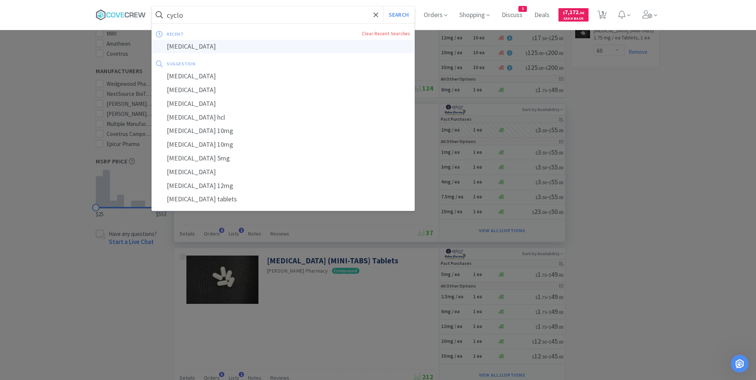
type input "[MEDICAL_DATA]"
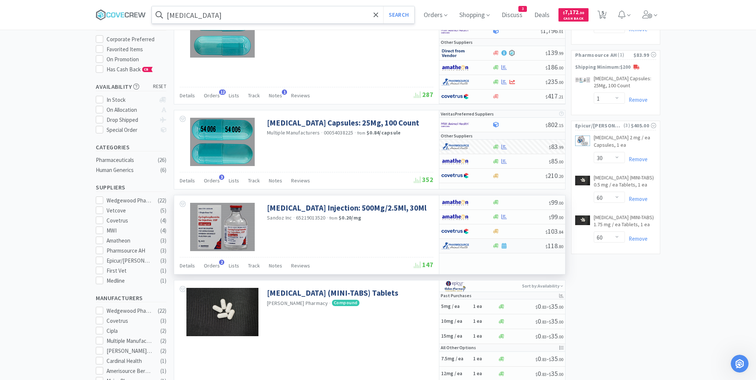
scroll to position [89, 0]
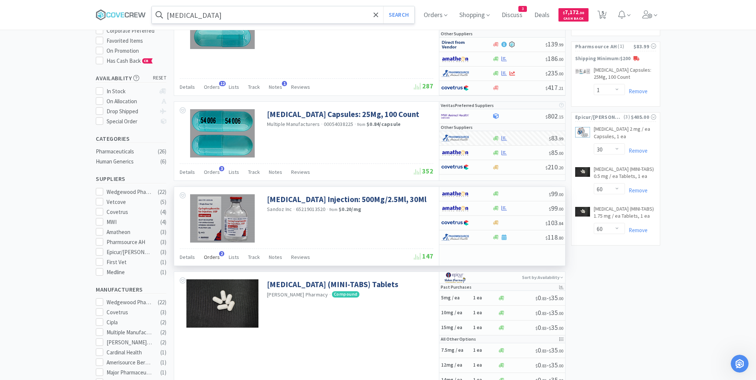
click at [217, 255] on span "Orders" at bounding box center [212, 257] width 16 height 7
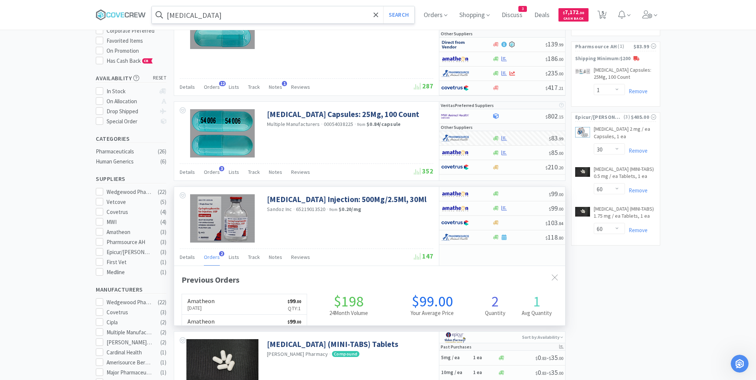
scroll to position [192, 391]
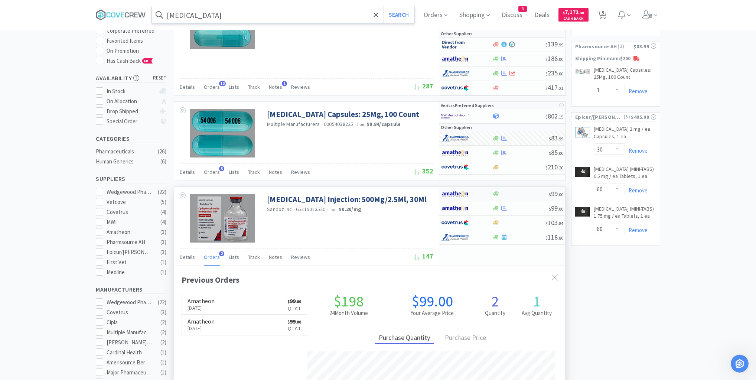
click at [519, 193] on div at bounding box center [520, 194] width 57 height 6
select select "1"
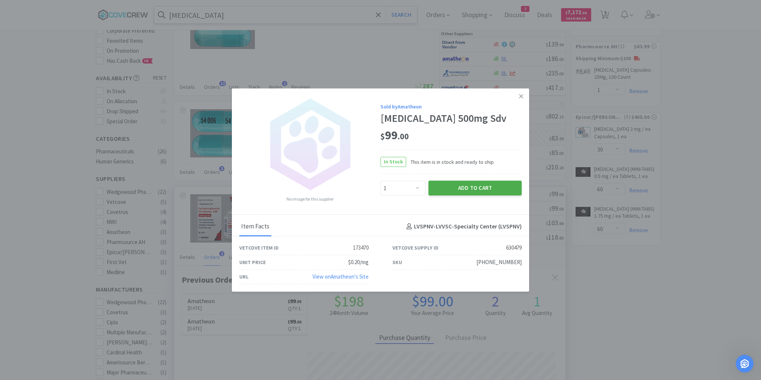
click at [487, 188] on button "Add to Cart" at bounding box center [474, 188] width 93 height 15
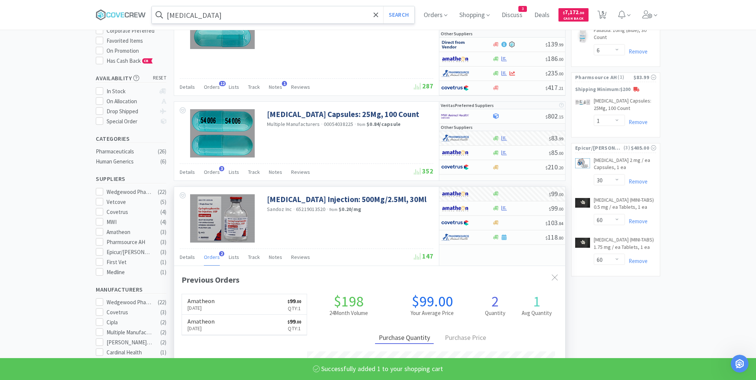
select select "1"
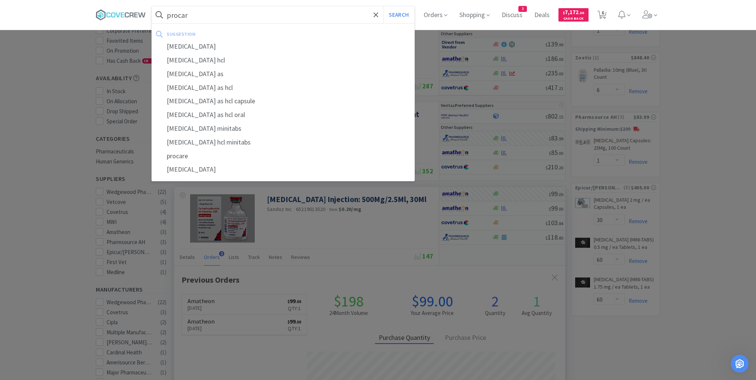
click at [213, 50] on div "[MEDICAL_DATA]" at bounding box center [283, 47] width 263 height 14
type input "[MEDICAL_DATA]"
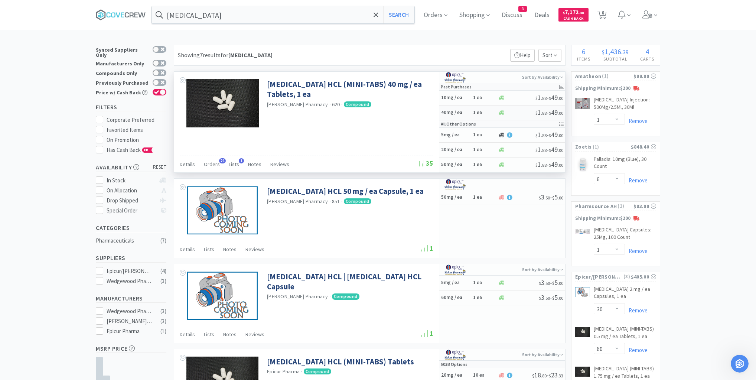
click at [468, 112] on h5 "40mg / ea" at bounding box center [456, 113] width 30 height 6
select select "1"
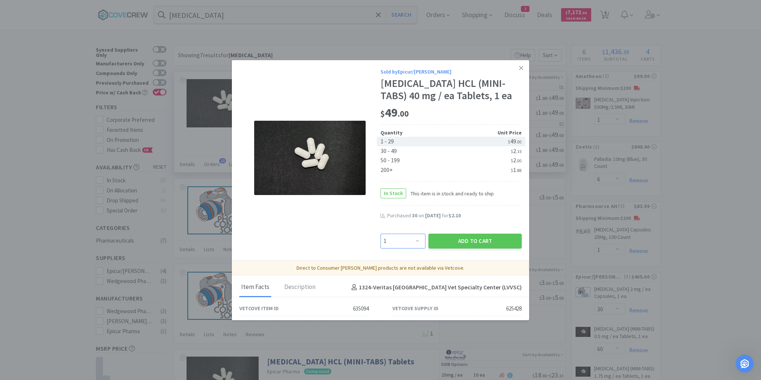
click at [418, 240] on select "Enter Quantity 1 2 3 4 5 6 7 8 9 10 11 12 13 14 15 16 17 18 19 20 Enter Quantity" at bounding box center [402, 241] width 45 height 15
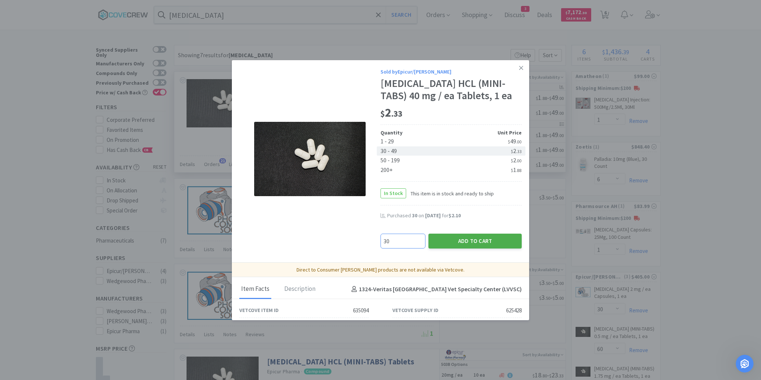
type input "30"
click at [441, 240] on button "Add to Cart" at bounding box center [474, 241] width 93 height 15
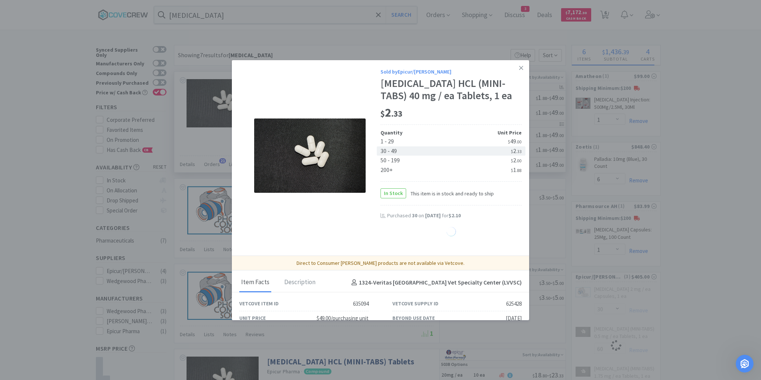
select select "30"
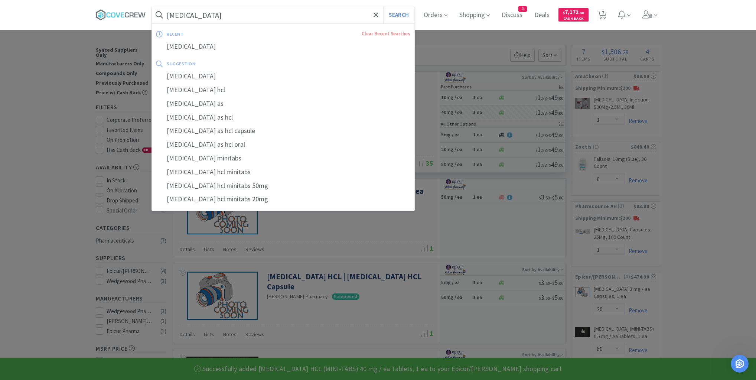
click at [323, 15] on input "[MEDICAL_DATA]" at bounding box center [283, 14] width 263 height 17
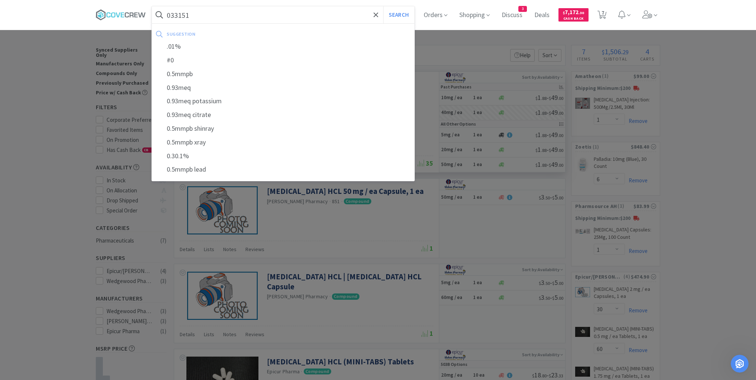
type input "033151"
click at [383, 6] on button "Search" at bounding box center [398, 14] width 31 height 17
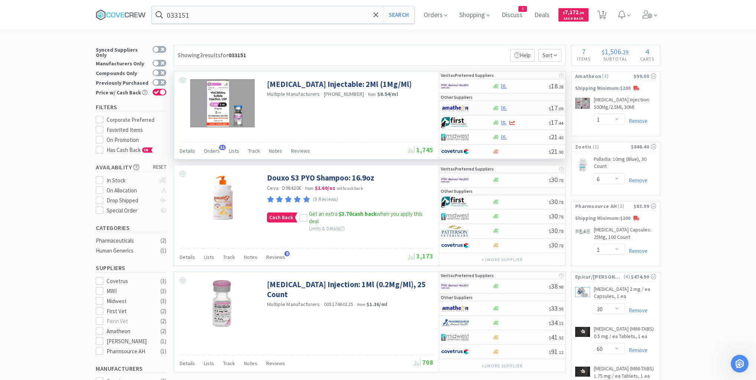
click at [523, 107] on div at bounding box center [520, 108] width 57 height 6
select select "1"
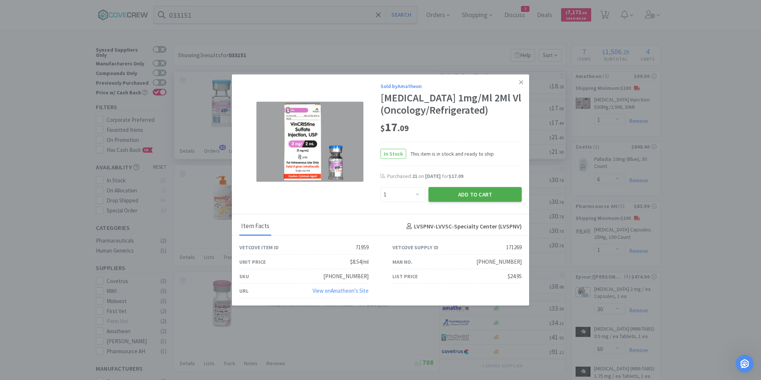
click at [465, 199] on button "Add to Cart" at bounding box center [474, 194] width 93 height 15
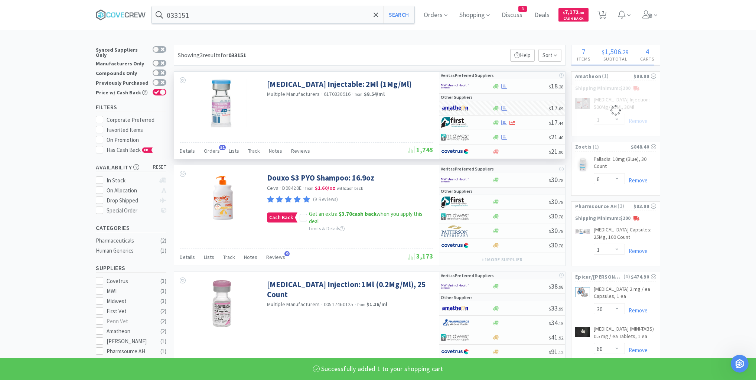
select select "1"
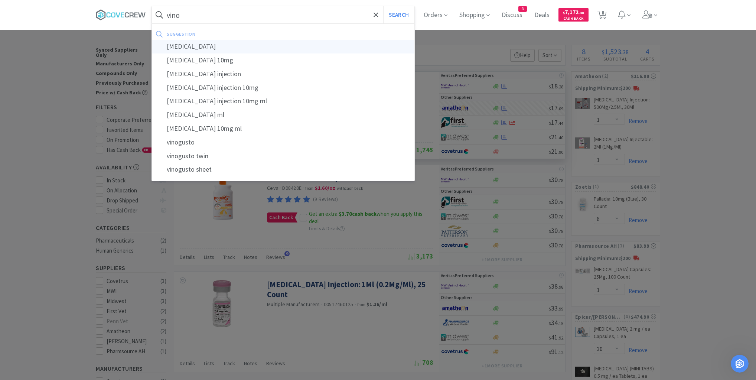
click at [198, 47] on div "[MEDICAL_DATA]" at bounding box center [283, 47] width 263 height 14
type input "[MEDICAL_DATA]"
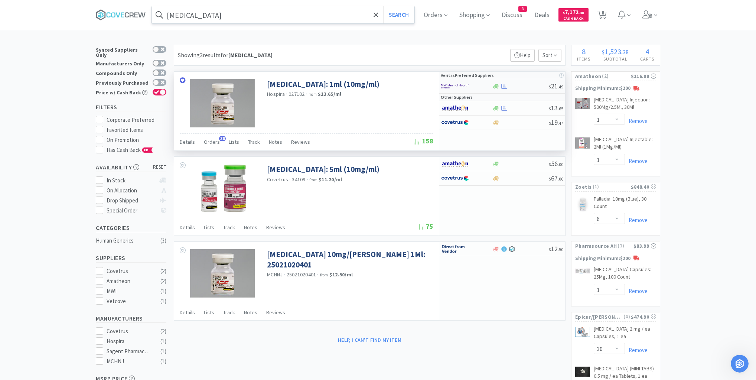
click at [522, 87] on div at bounding box center [520, 87] width 57 height 6
select select "1"
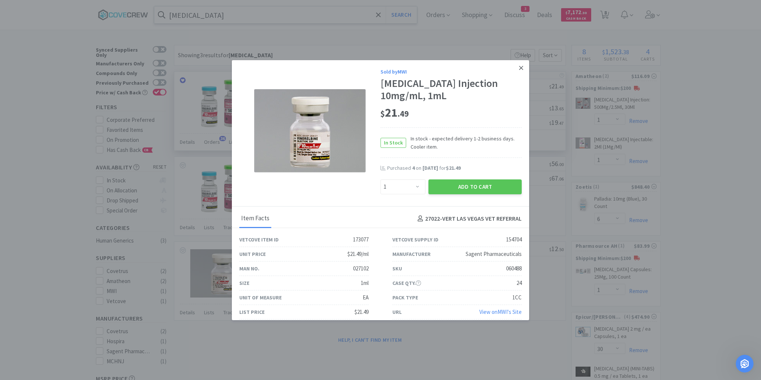
click at [519, 68] on icon at bounding box center [521, 68] width 4 height 7
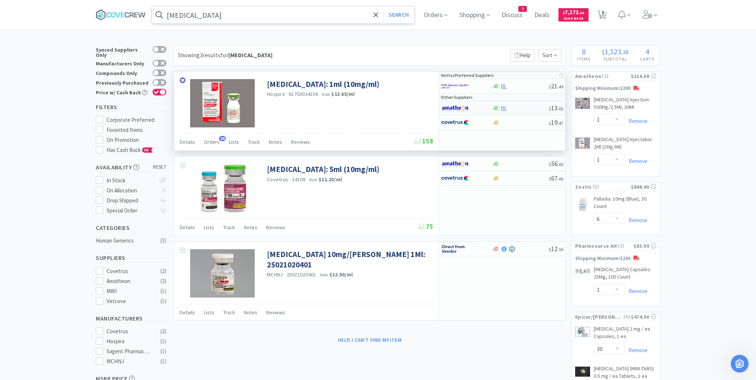
click at [522, 108] on div at bounding box center [520, 108] width 57 height 6
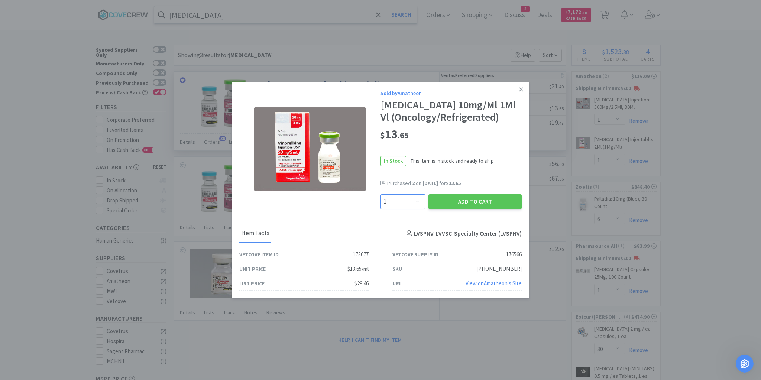
click at [417, 202] on select "Enter Quantity 1 2 3 4 5 6 7 8 9 10 11 12 13 14 15 16 17 18 19 20 Enter Quantity" at bounding box center [402, 201] width 45 height 15
select select "2"
click at [380, 194] on select "Enter Quantity 1 2 3 4 5 6 7 8 9 10 11 12 13 14 15 16 17 18 19 20 Enter Quantity" at bounding box center [402, 201] width 45 height 15
click at [463, 205] on button "Add to Cart" at bounding box center [474, 201] width 93 height 15
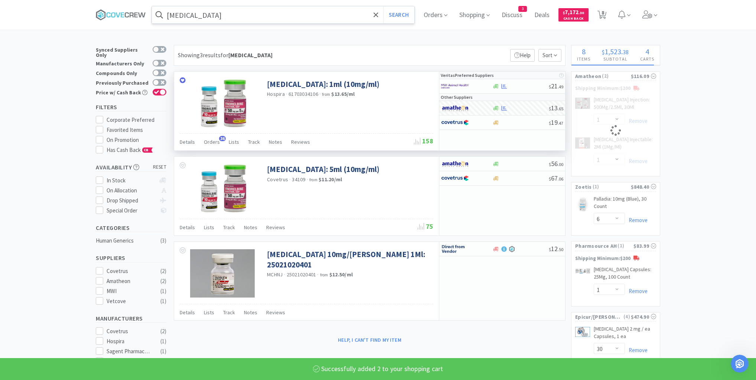
select select "2"
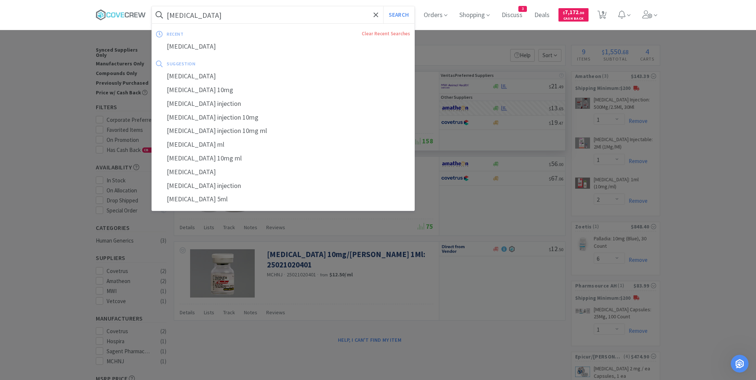
click at [342, 18] on input "[MEDICAL_DATA]" at bounding box center [283, 14] width 263 height 17
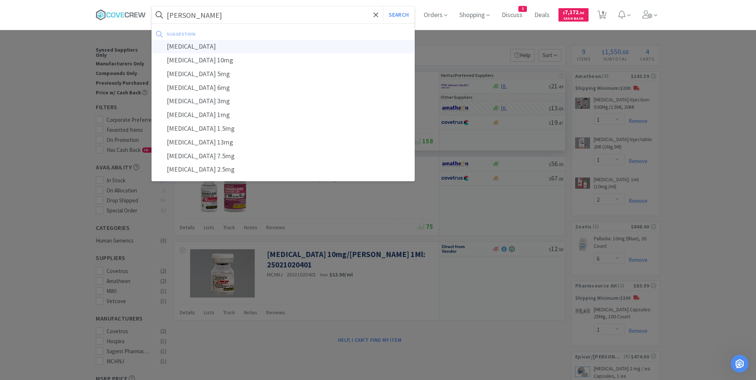
click at [205, 47] on div "[MEDICAL_DATA]" at bounding box center [283, 47] width 263 height 14
type input "[MEDICAL_DATA]"
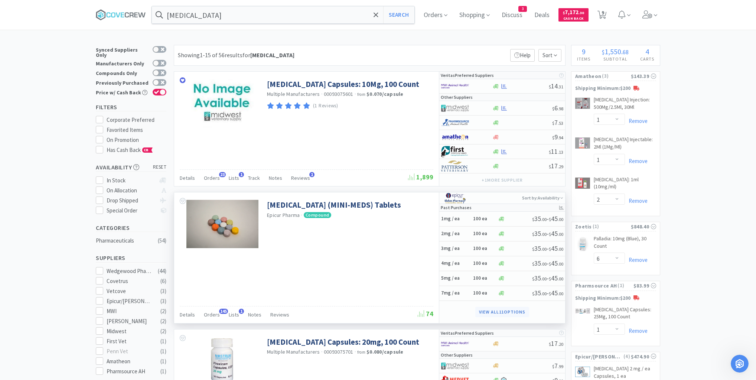
click at [489, 312] on button "View all 11 Options" at bounding box center [502, 312] width 54 height 10
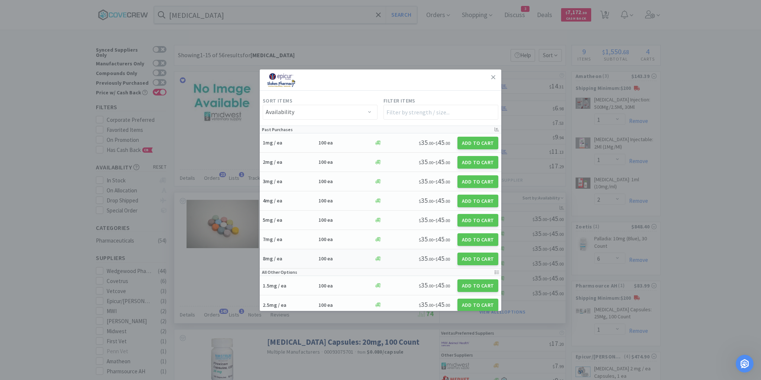
click at [306, 255] on div "8mg / ea" at bounding box center [289, 258] width 53 height 7
select select "1"
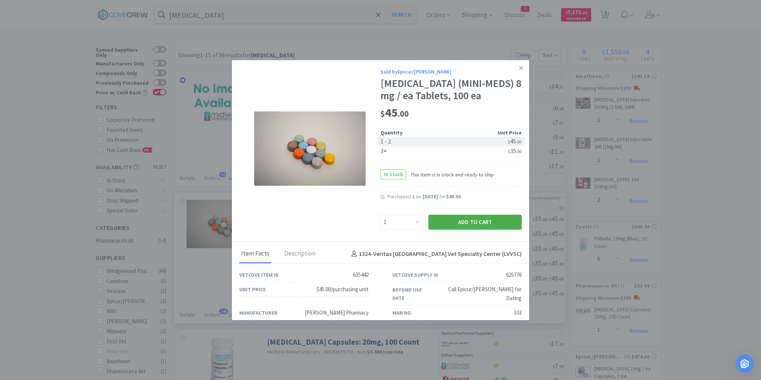
click at [464, 219] on button "Add to Cart" at bounding box center [474, 222] width 93 height 15
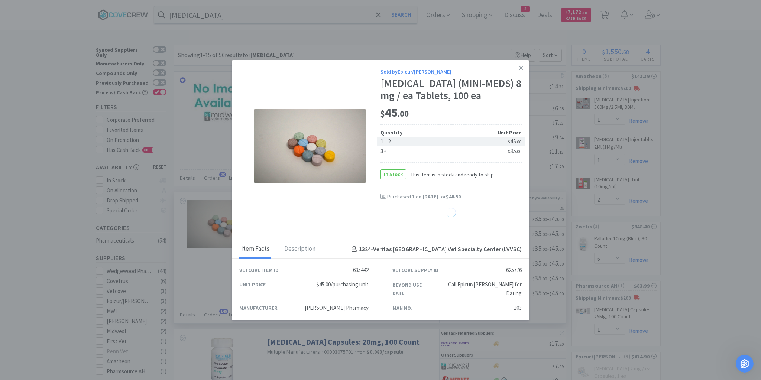
select select "1"
select select "30"
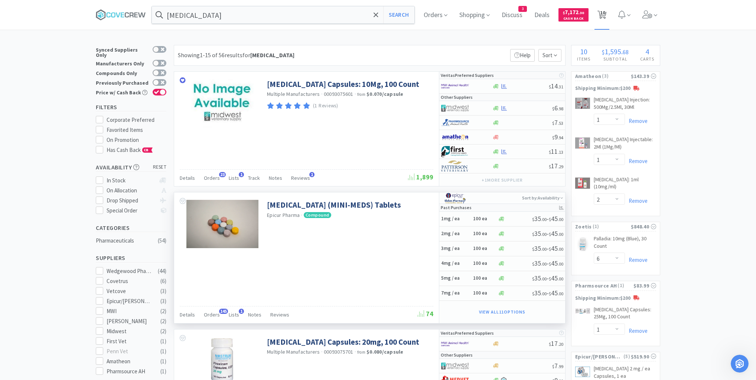
drag, startPoint x: 608, startPoint y: 13, endPoint x: 607, endPoint y: 8, distance: 5.6
click at [607, 13] on span "10" at bounding box center [602, 15] width 9 height 10
select select "6"
select select "1"
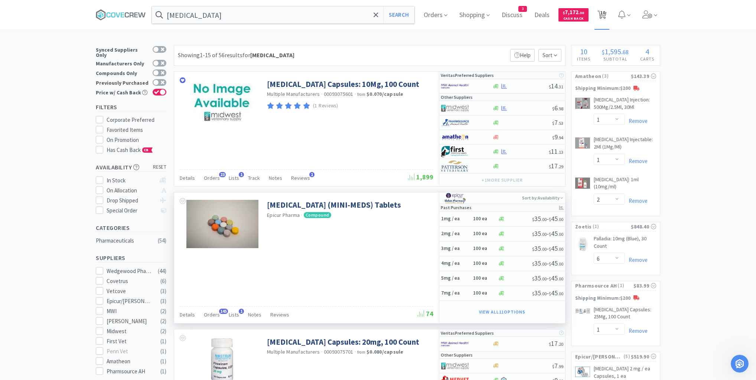
select select "2"
select select "1"
select select "30"
select select "60"
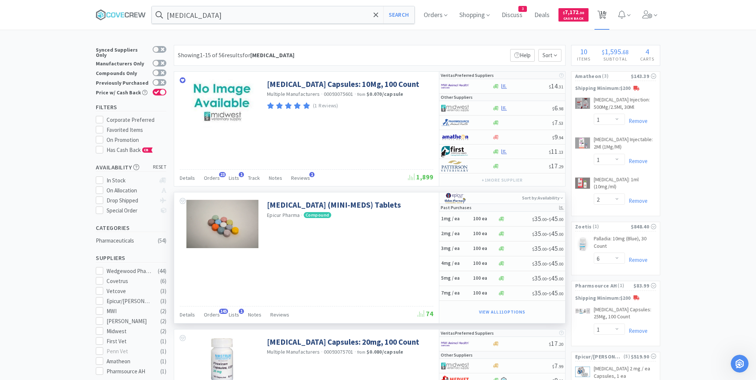
select select "1"
select select "30"
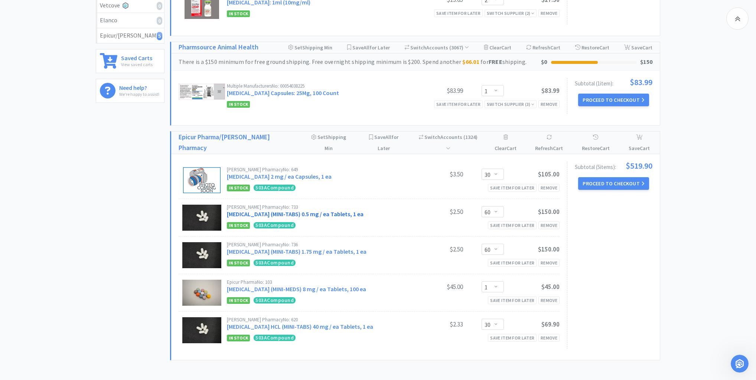
scroll to position [267, 0]
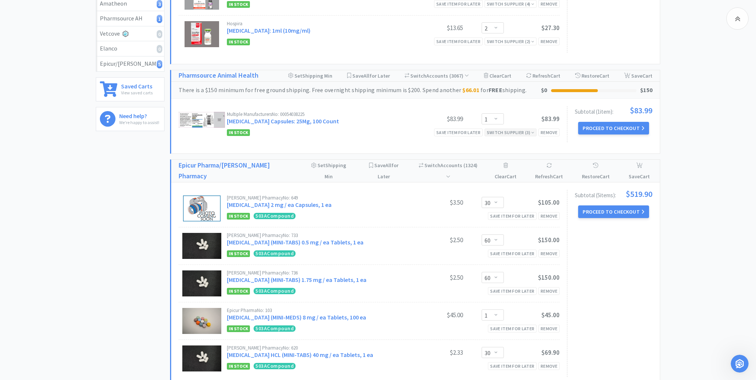
click at [531, 131] on div "Switch Supplier ( 3 )" at bounding box center [511, 132] width 48 height 7
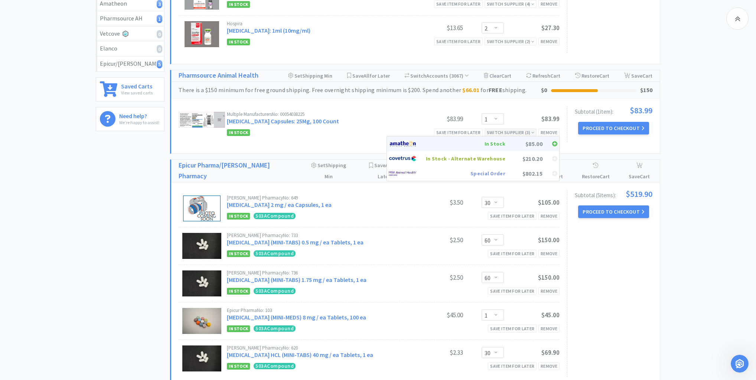
click at [535, 141] on div "$85.00" at bounding box center [523, 143] width 37 height 11
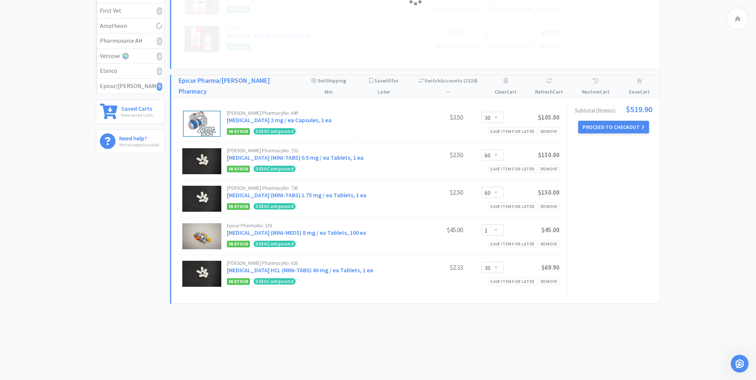
scroll to position [232, 0]
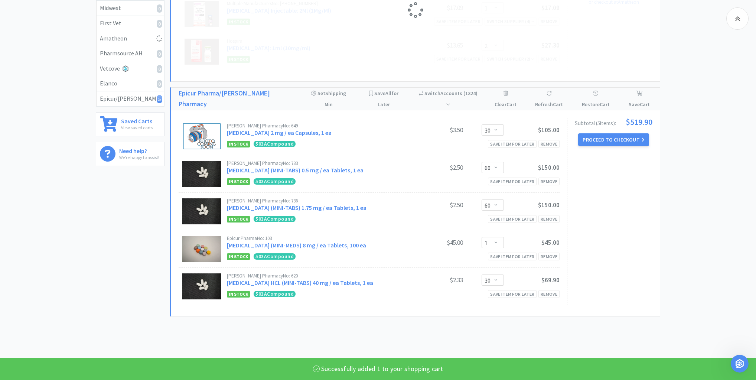
select select "1"
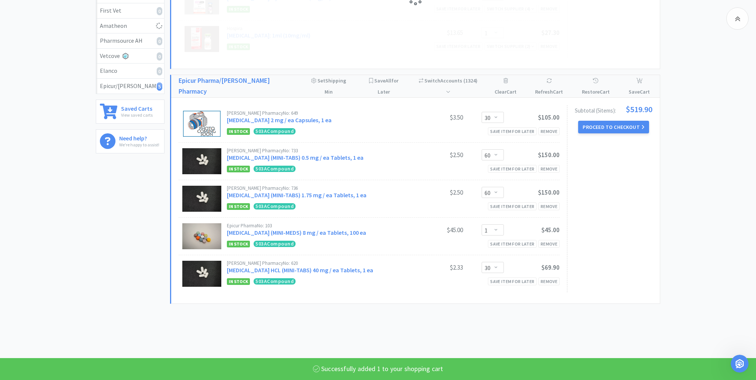
select select "2"
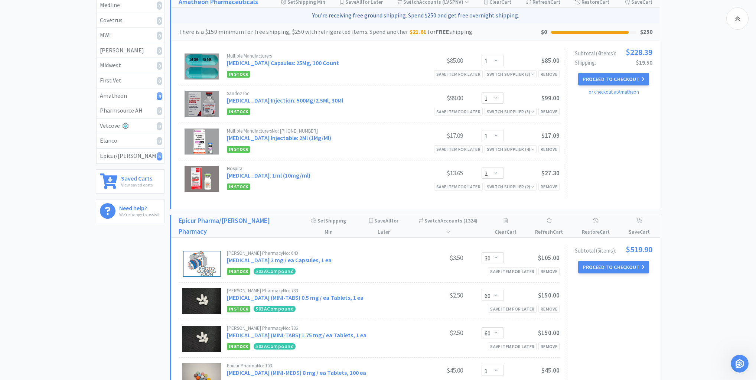
scroll to position [149, 0]
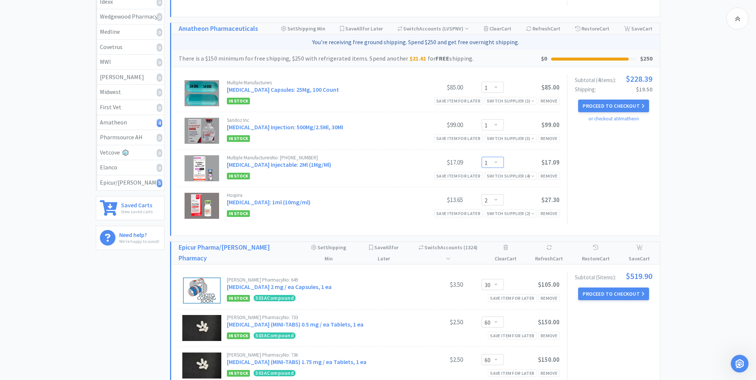
click at [497, 162] on select "Enter Quantity 1 2 3 4 5 6 7 8 9 10 11 12 13 14 15 16 17 18 19 20 Enter Quantity" at bounding box center [493, 162] width 22 height 11
click at [482, 157] on select "Enter Quantity 1 2 3 4 5 6 7 8 9 10 11 12 13 14 15 16 17 18 19 20 Enter Quantity" at bounding box center [493, 162] width 22 height 11
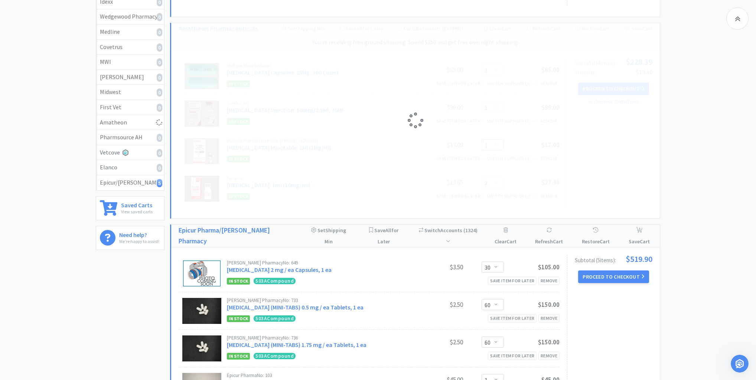
select select "2"
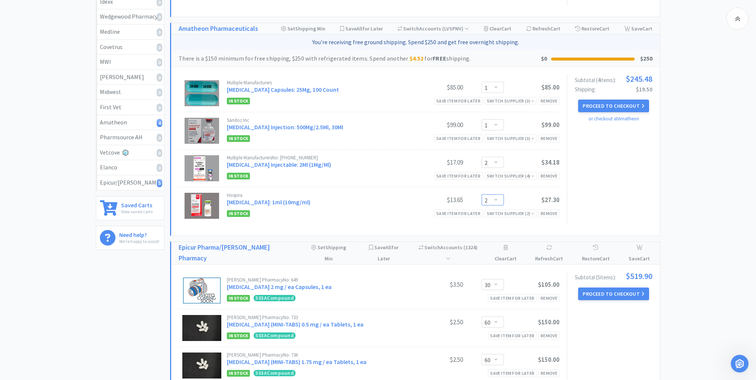
click at [496, 198] on select "Enter Quantity 1 2 3 4 5 6 7 8 9 10 11 12 13 14 15 16 17 18 19 20 Enter Quantity" at bounding box center [493, 199] width 22 height 11
click at [482, 194] on select "Enter Quantity 1 2 3 4 5 6 7 8 9 10 11 12 13 14 15 16 17 18 19 20 Enter Quantity" at bounding box center [493, 199] width 22 height 11
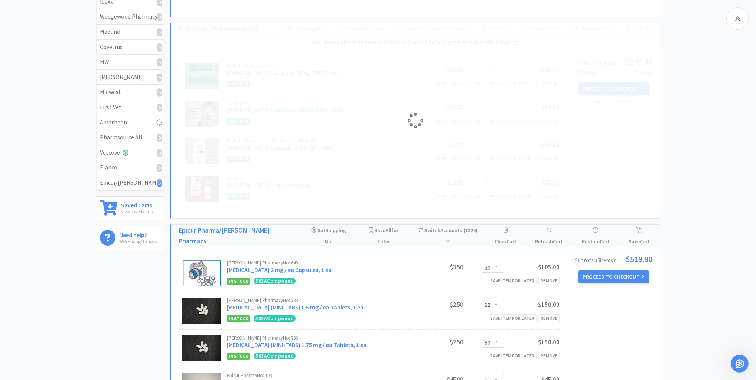
select select "3"
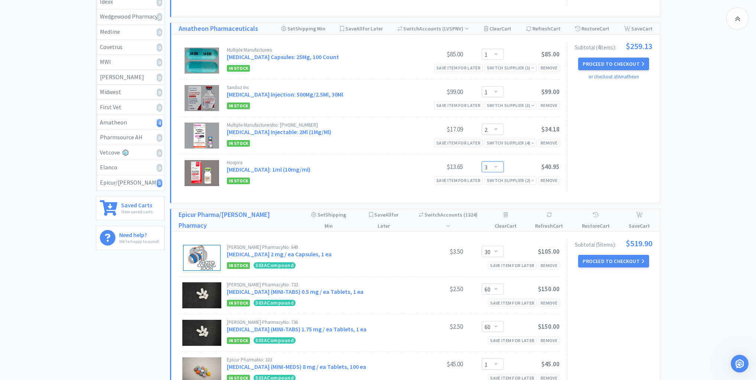
scroll to position [30, 0]
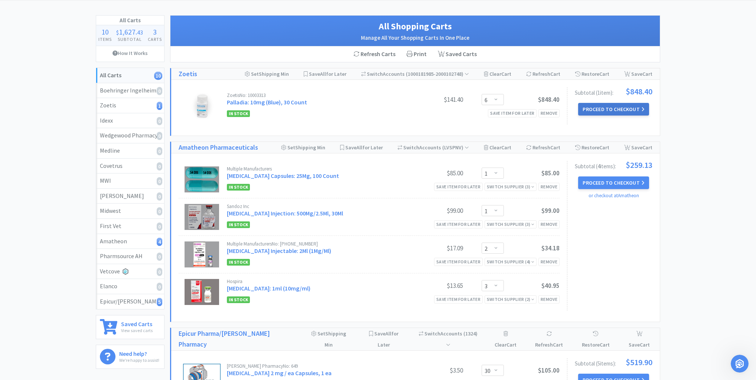
click at [618, 107] on button "Proceed to Checkout" at bounding box center [613, 109] width 71 height 13
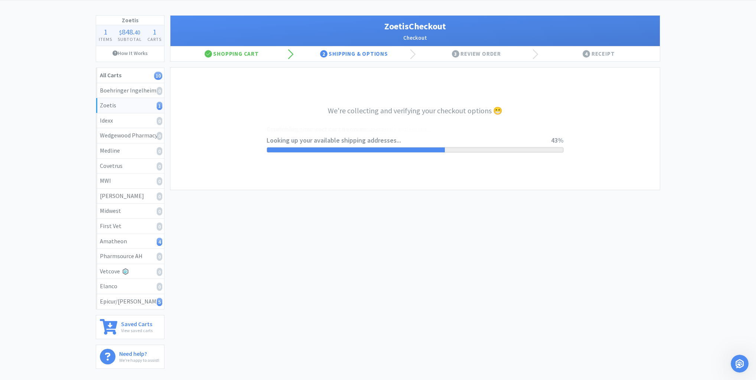
select select "invoice"
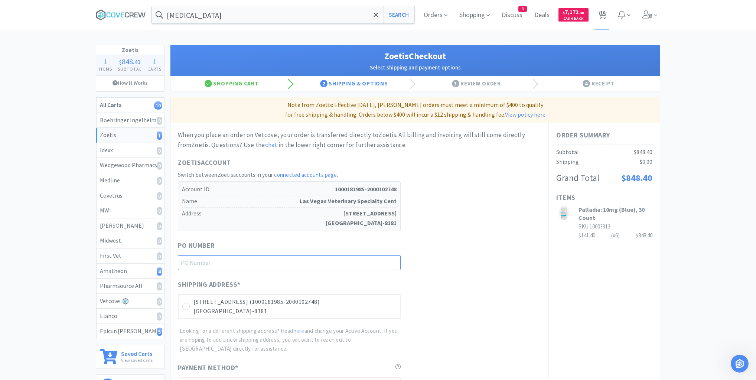
drag, startPoint x: 347, startPoint y: 260, endPoint x: 345, endPoint y: 266, distance: 7.0
click at [348, 261] on input "text" at bounding box center [289, 262] width 223 height 15
type input "Onco 10125"
drag, startPoint x: 188, startPoint y: 306, endPoint x: 224, endPoint y: 308, distance: 36.1
click at [188, 306] on icon at bounding box center [186, 307] width 6 height 6
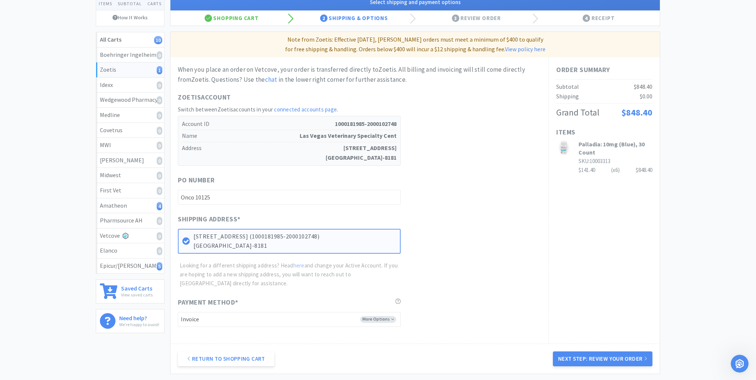
scroll to position [119, 0]
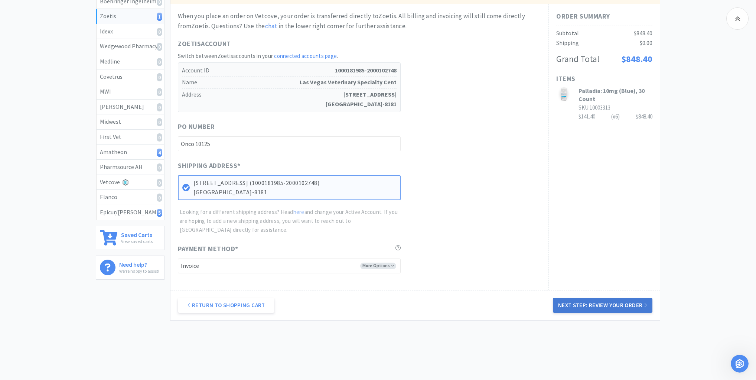
click at [609, 302] on button "Next Step: Review Your Order" at bounding box center [603, 305] width 100 height 15
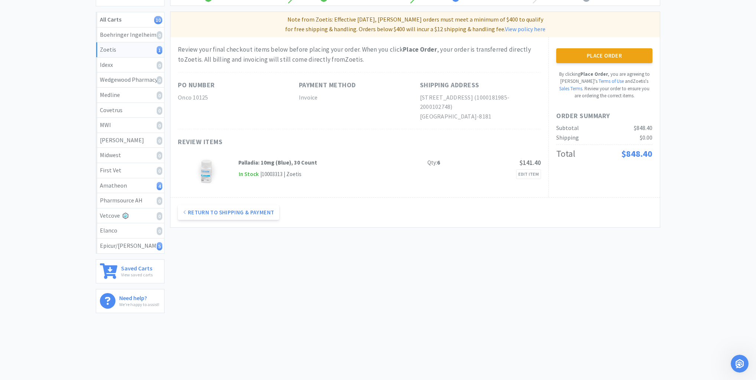
scroll to position [0, 0]
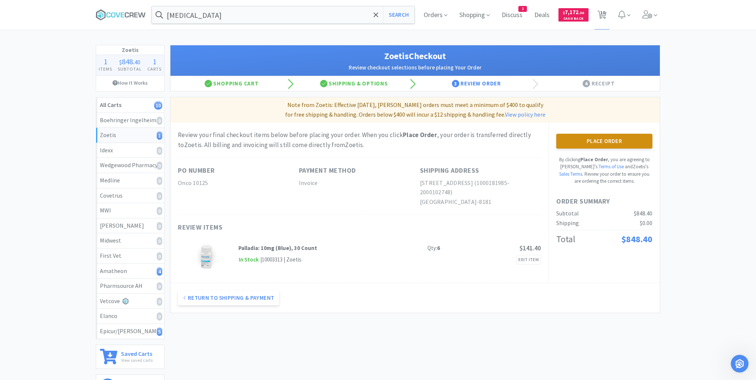
click at [631, 140] on button "Place Order" at bounding box center [604, 141] width 96 height 15
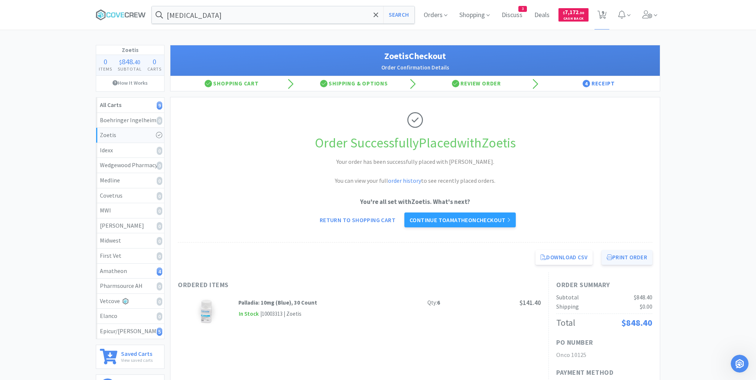
click at [618, 253] on button "Print Order" at bounding box center [627, 257] width 51 height 15
click at [135, 272] on div "Amatheon 4" at bounding box center [130, 271] width 61 height 10
select select "1"
select select "2"
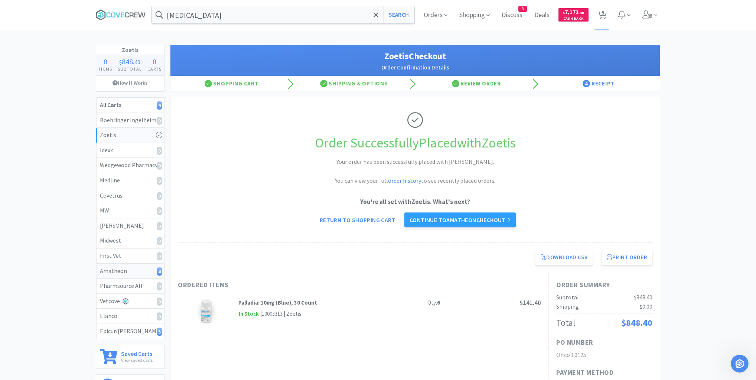
select select "3"
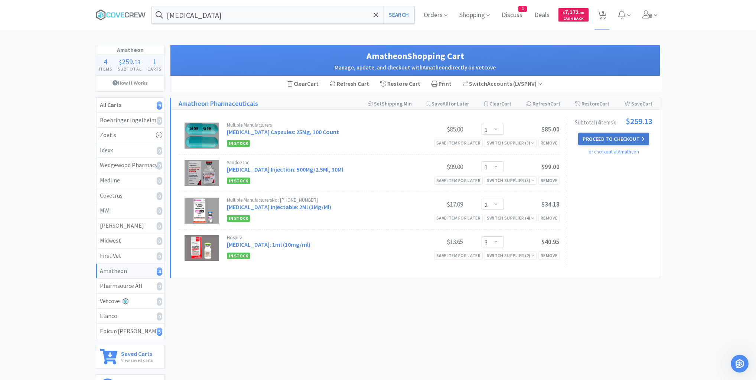
click at [618, 138] on button "Proceed to Checkout" at bounding box center [613, 139] width 71 height 13
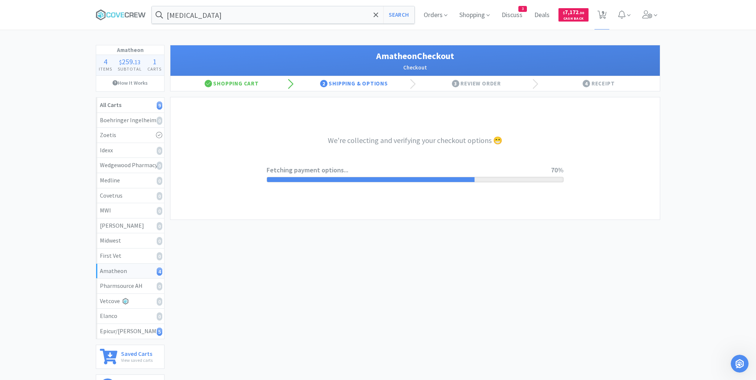
select select "21872"
select select "2"
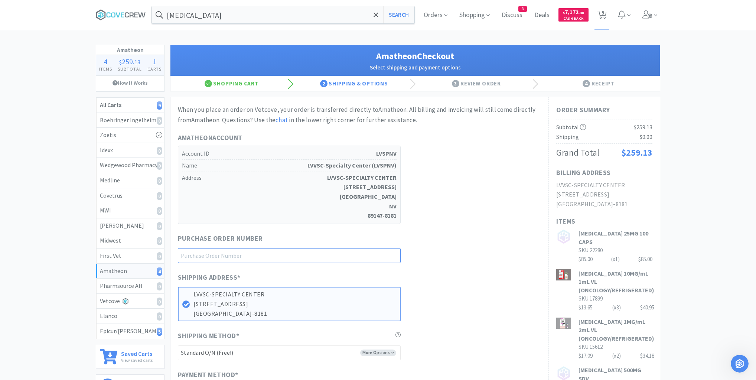
click at [318, 254] on input "text" at bounding box center [289, 255] width 223 height 15
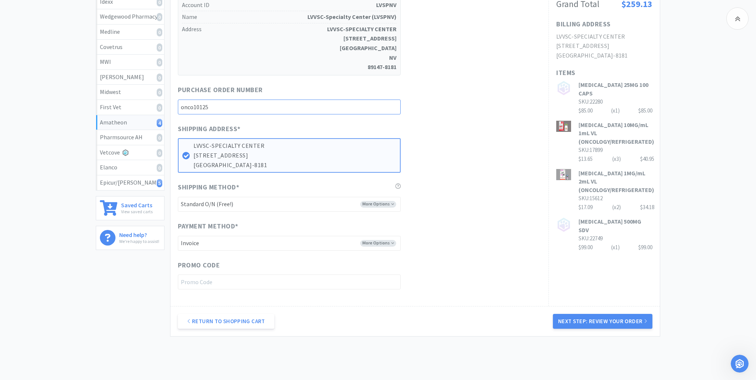
type input "onco10125"
click at [388, 199] on select "-------- Standard O/N (Free!) Standard O/N (Signature Required) ($37.60)" at bounding box center [289, 204] width 223 height 15
click at [605, 319] on button "Next Step: Review Your Order" at bounding box center [603, 321] width 100 height 15
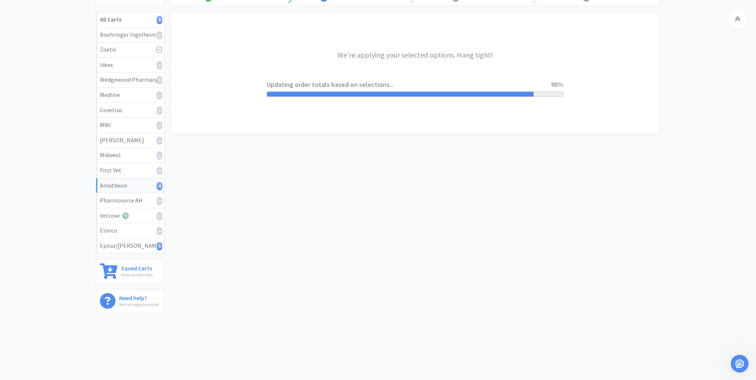
scroll to position [0, 0]
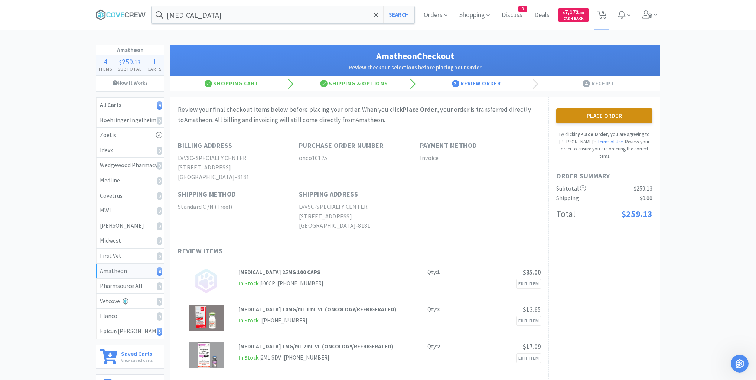
click at [625, 115] on button "Place Order" at bounding box center [604, 115] width 96 height 15
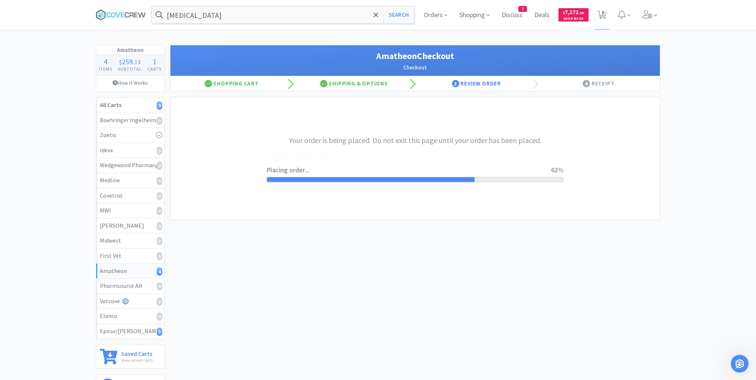
scroll to position [450, 0]
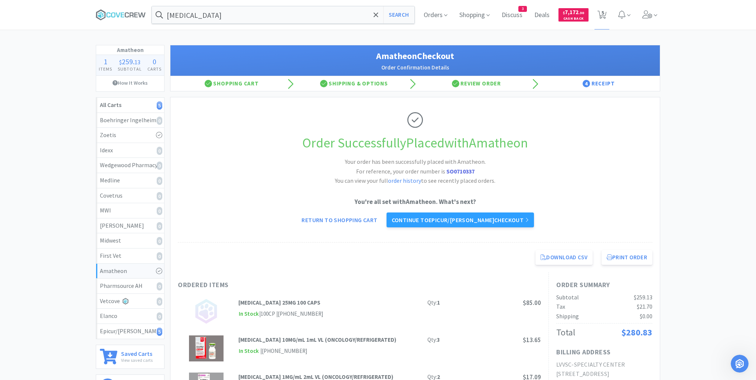
scroll to position [431, 0]
click at [628, 259] on button "Print Order" at bounding box center [627, 257] width 51 height 15
click at [461, 220] on link "Continue to Epicur/[PERSON_NAME] checkout" at bounding box center [460, 219] width 147 height 15
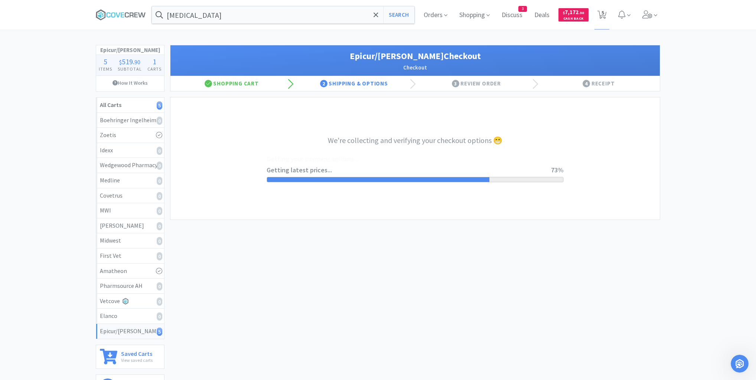
select select "0"
select select "pay_by_invoice"
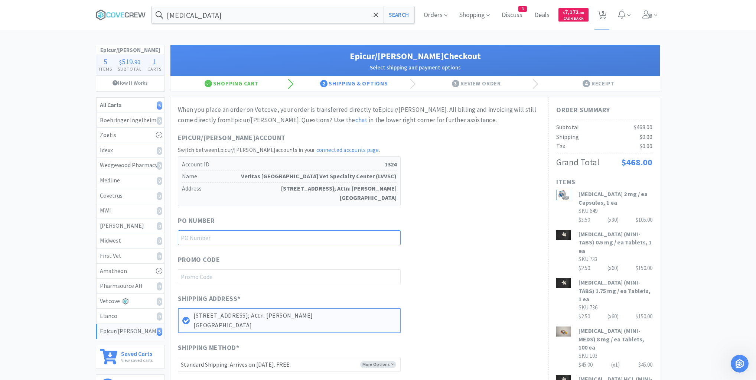
drag, startPoint x: 379, startPoint y: 237, endPoint x: 373, endPoint y: 253, distance: 17.0
click at [380, 239] on input "text" at bounding box center [289, 237] width 223 height 15
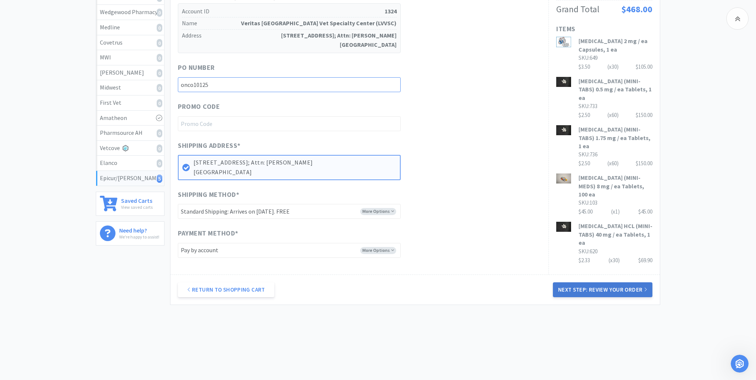
type input "onco10125"
click at [633, 287] on button "Next Step: Review Your Order" at bounding box center [603, 289] width 100 height 15
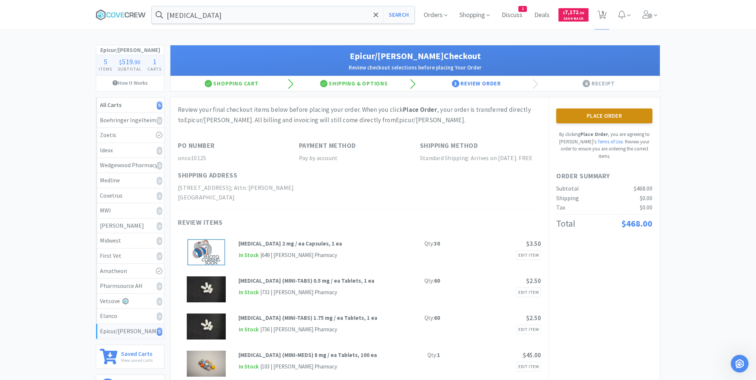
click at [622, 110] on button "Place Order" at bounding box center [604, 115] width 96 height 15
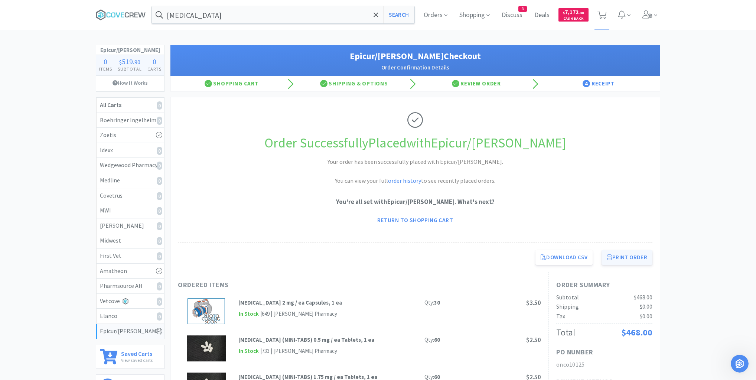
click at [626, 257] on button "Print Order" at bounding box center [627, 257] width 51 height 15
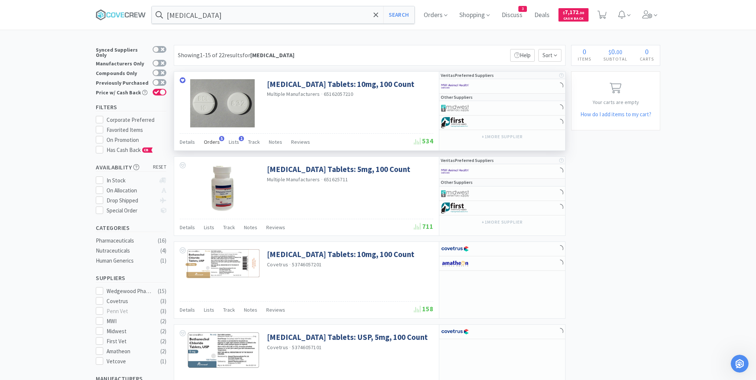
click at [209, 142] on span "Orders" at bounding box center [212, 142] width 16 height 7
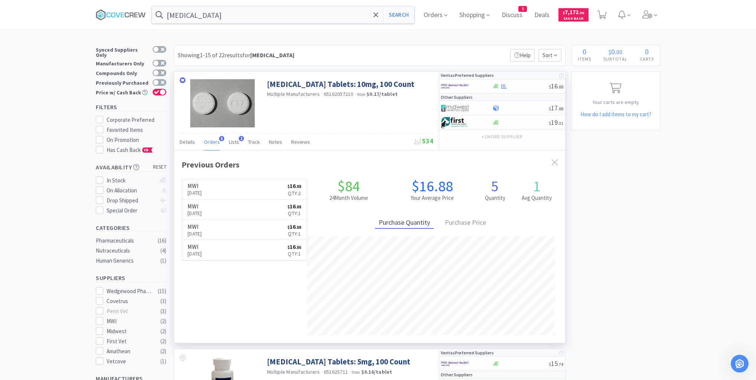
scroll to position [192, 391]
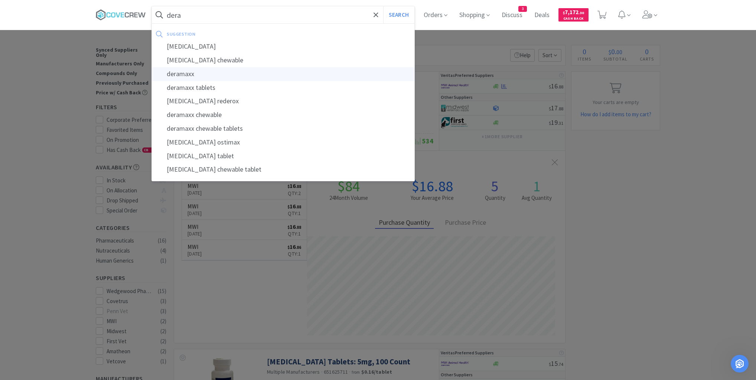
type input "deramaxx"
